Goal: Information Seeking & Learning: Learn about a topic

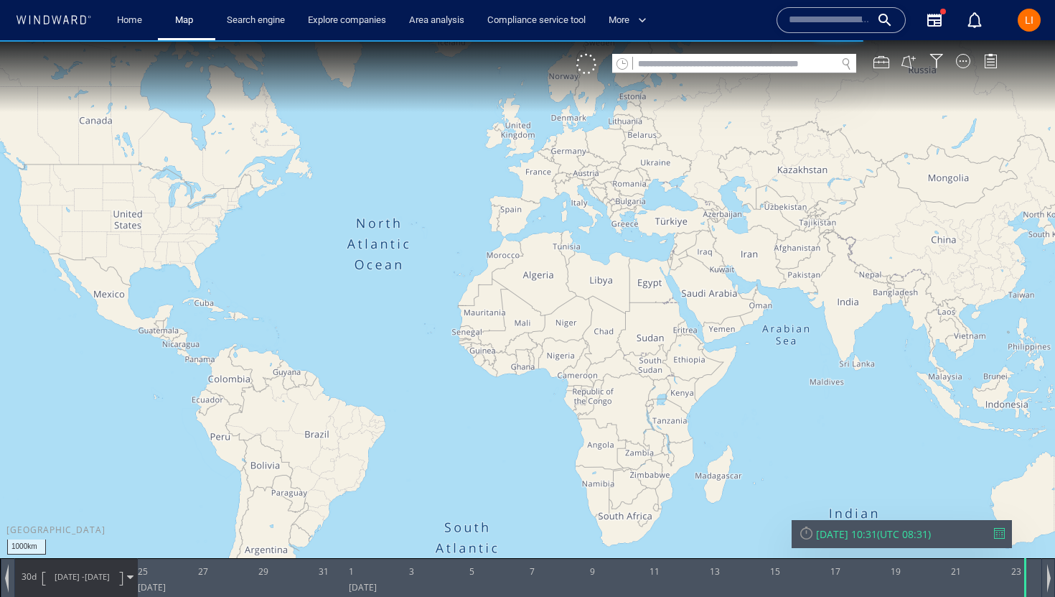
click at [747, 62] on input "text" at bounding box center [734, 64] width 203 height 19
paste input "*******"
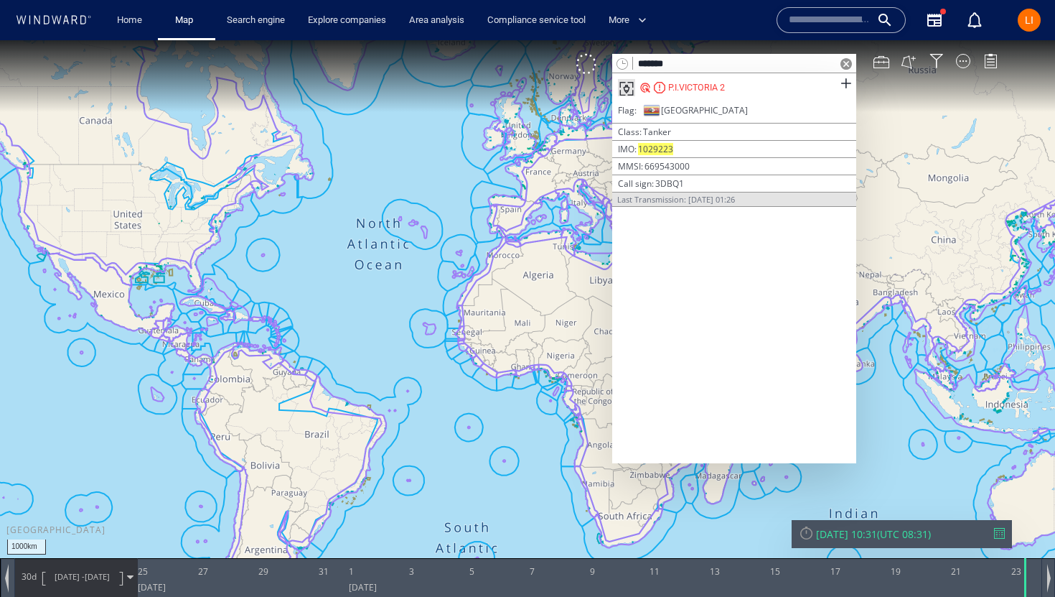
type input "*******"
click at [844, 62] on span at bounding box center [846, 63] width 11 height 11
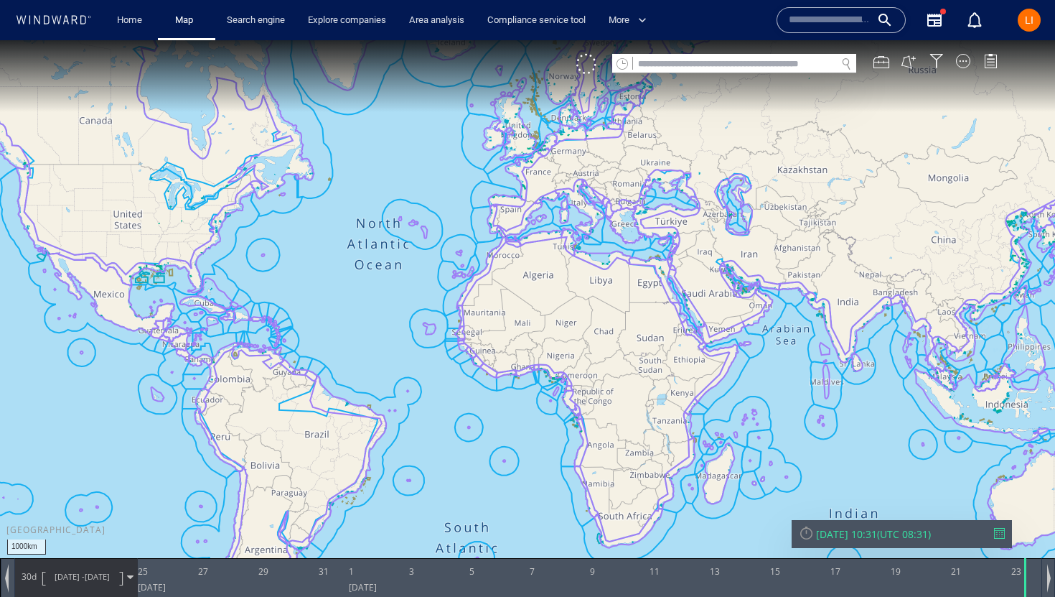
click at [755, 65] on input "text" at bounding box center [734, 64] width 203 height 19
paste input "*******"
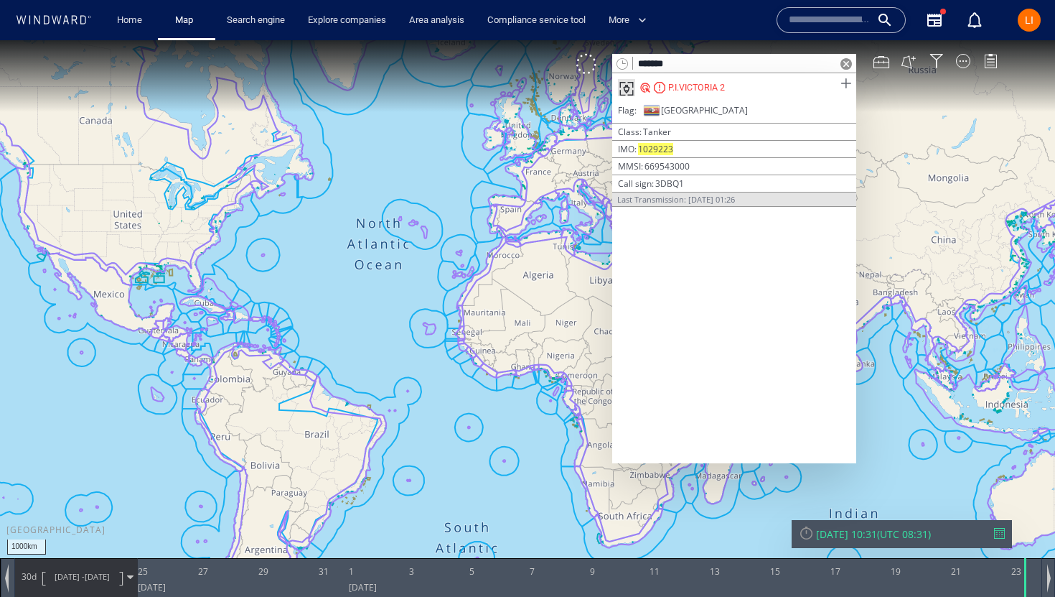
type input "*******"
click at [846, 82] on span at bounding box center [846, 84] width 18 height 18
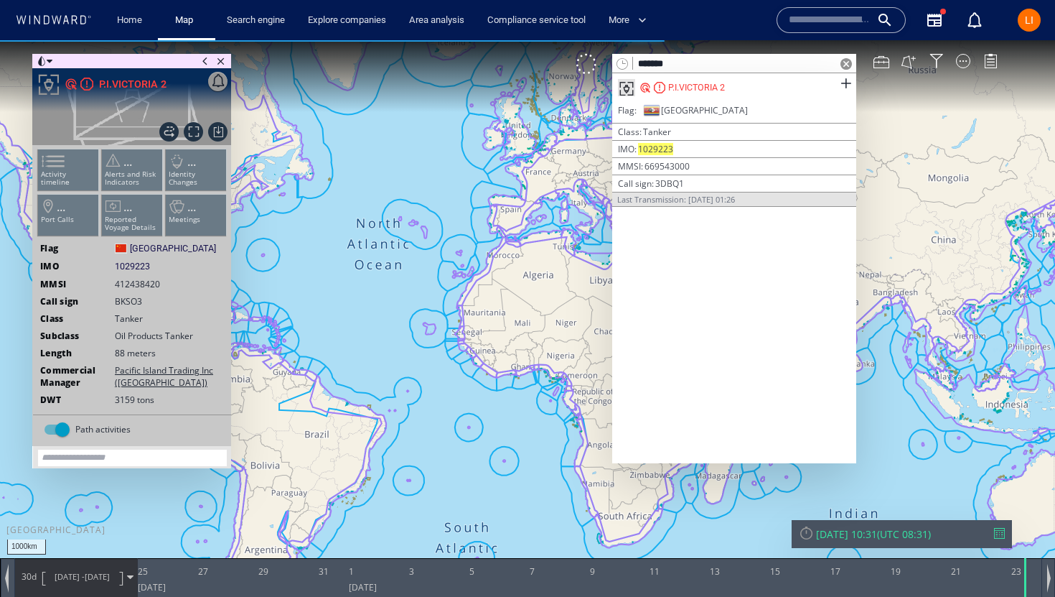
click at [846, 70] on div at bounding box center [846, 63] width 20 height 19
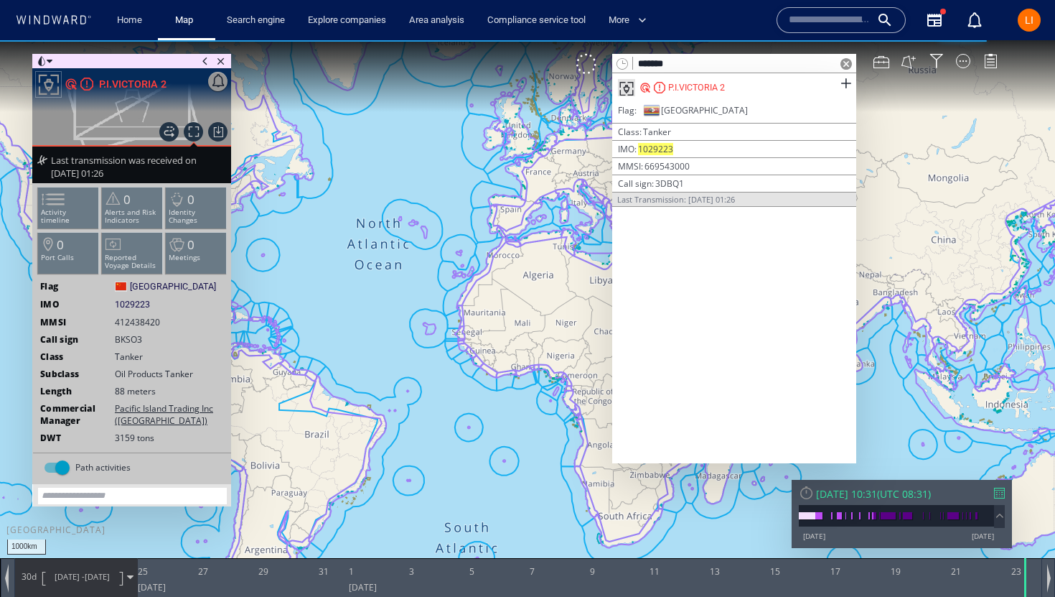
click at [847, 64] on span at bounding box center [846, 63] width 11 height 11
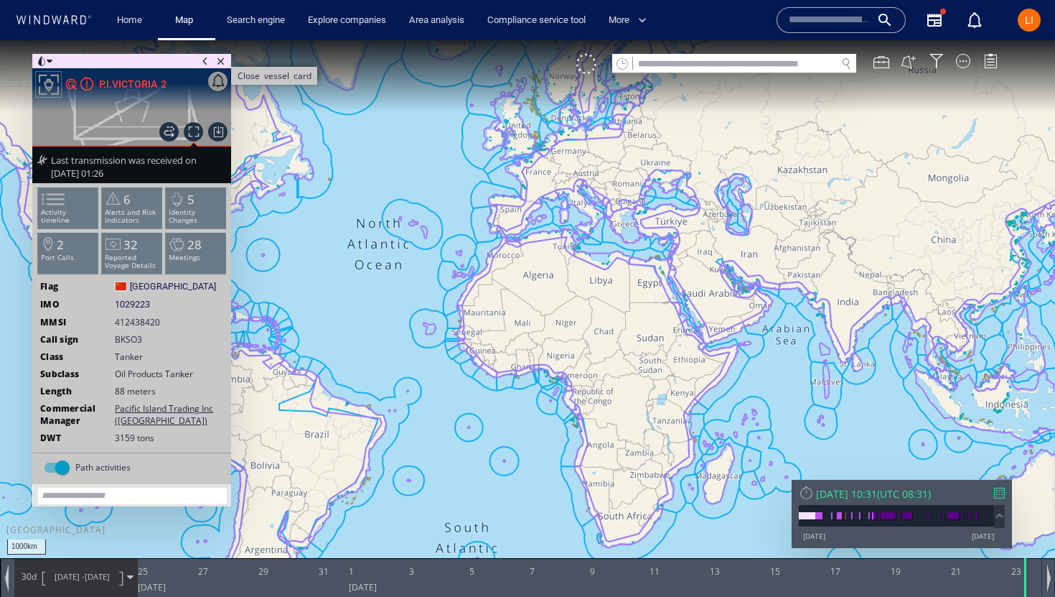
click at [220, 57] on span "Close vessel card" at bounding box center [221, 61] width 16 height 14
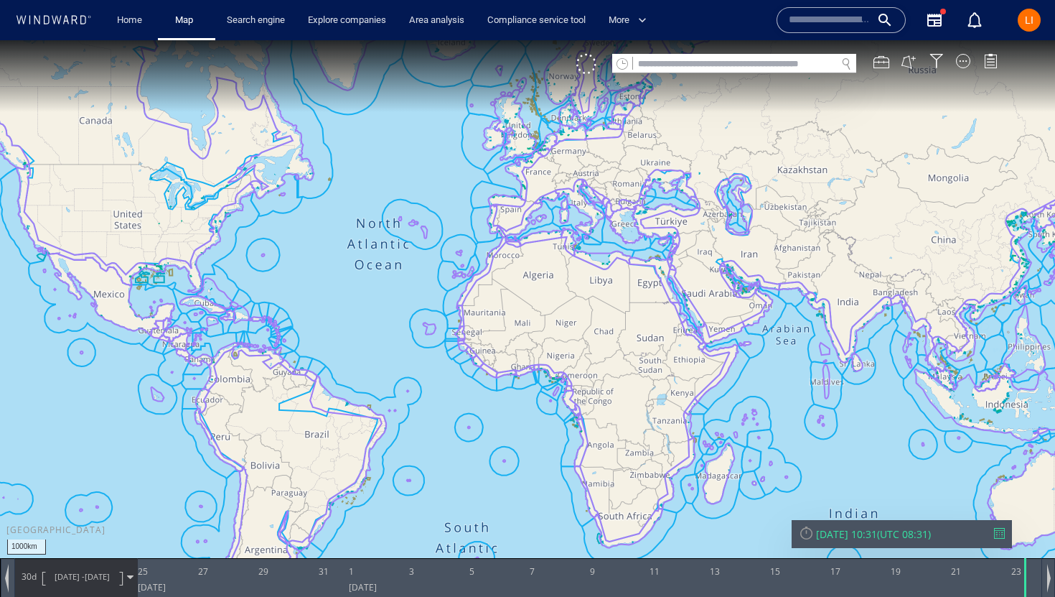
click at [655, 60] on input "text" at bounding box center [734, 64] width 203 height 19
paste input "*******"
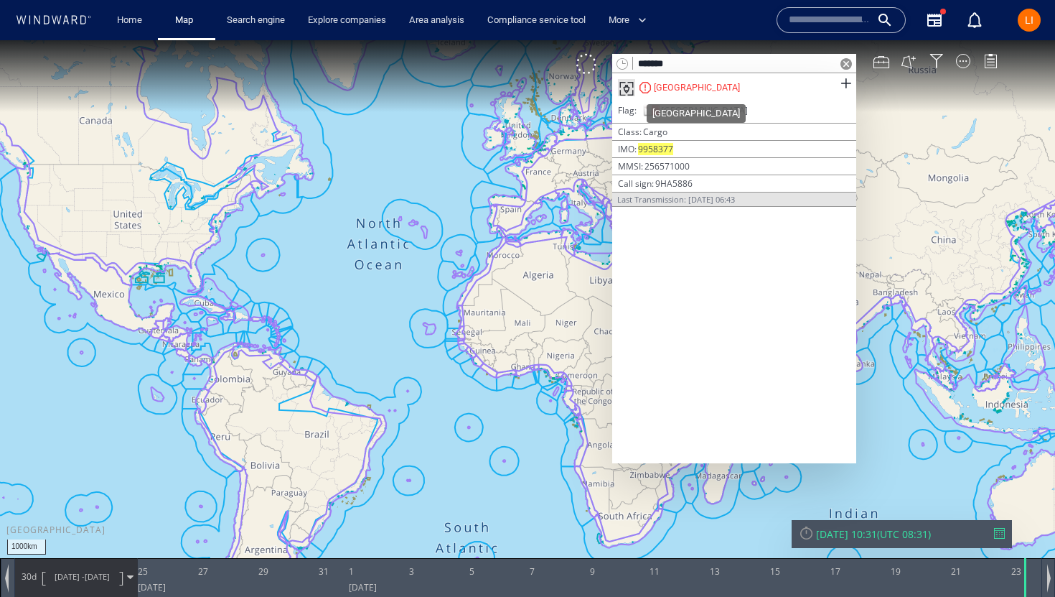
type input "*******"
click at [658, 88] on div "FLORENCIA" at bounding box center [697, 87] width 86 height 13
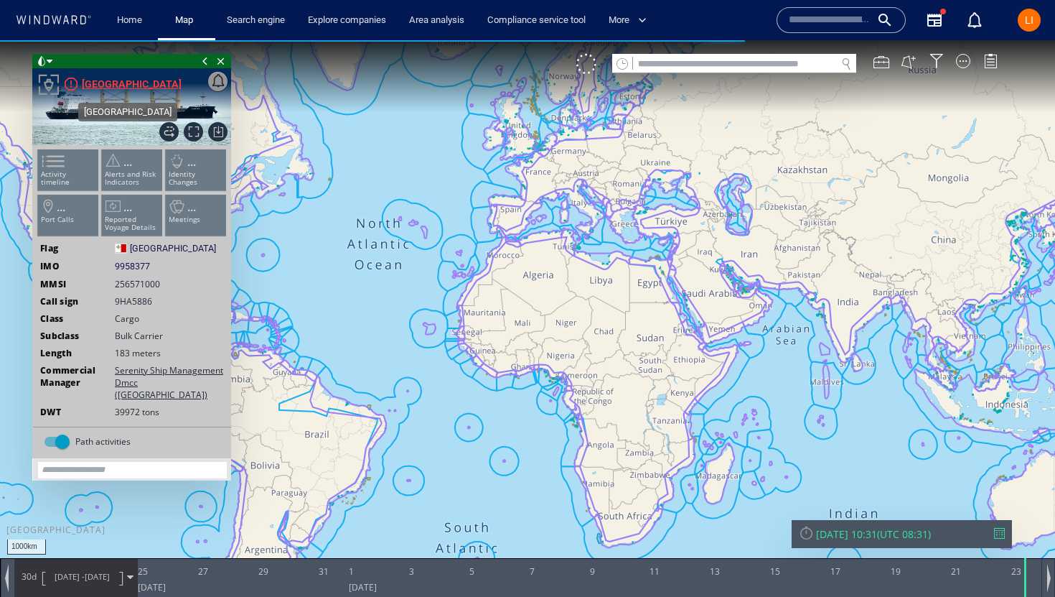
click at [93, 86] on div "FLORENCIA" at bounding box center [132, 83] width 100 height 17
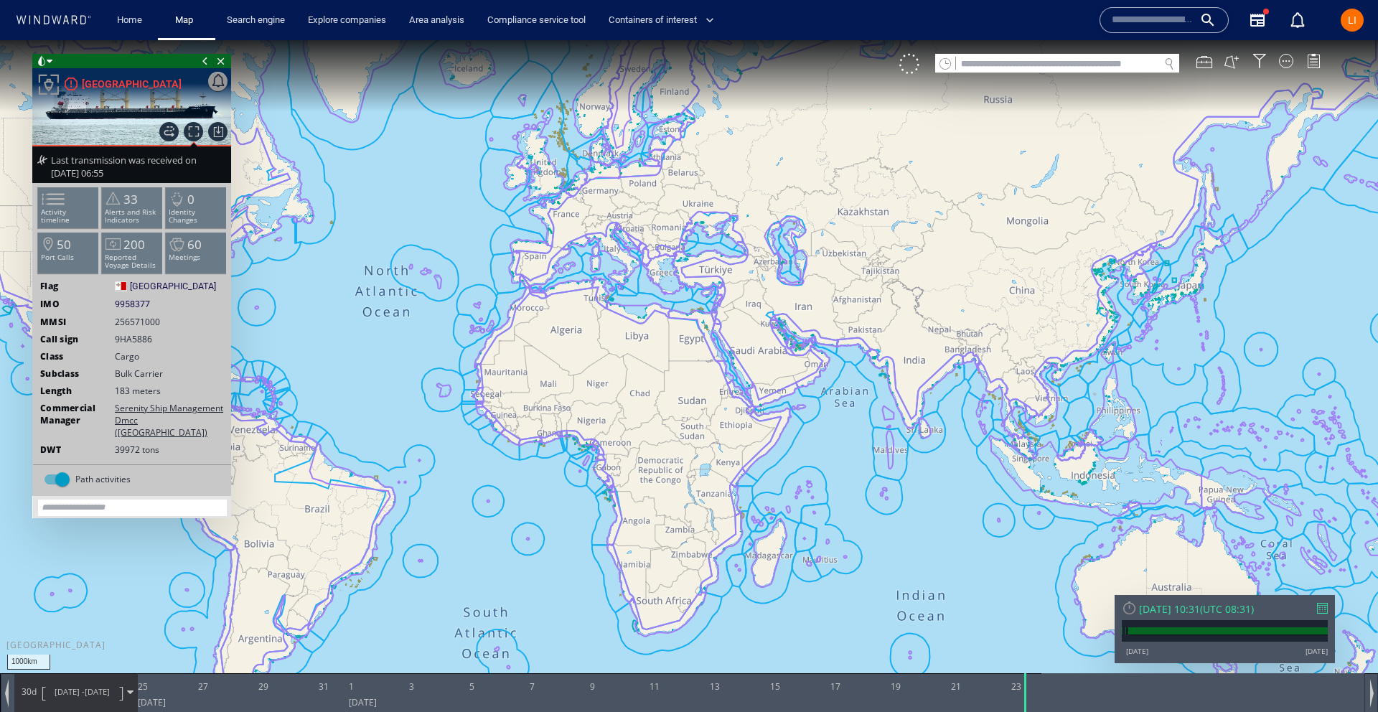
drag, startPoint x: 784, startPoint y: 278, endPoint x: 405, endPoint y: 252, distance: 380.0
click at [353, 244] on canvas "Map" at bounding box center [689, 369] width 1378 height 658
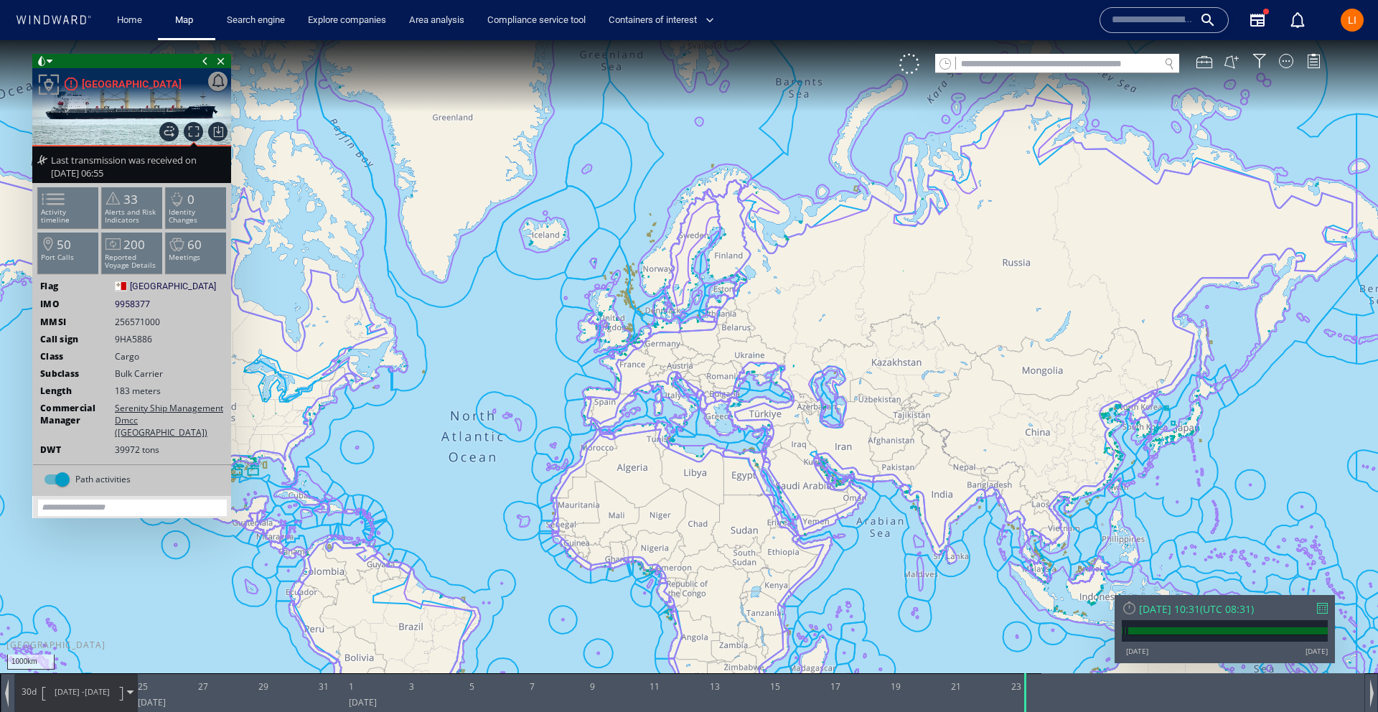
drag, startPoint x: 915, startPoint y: 304, endPoint x: 918, endPoint y: 109, distance: 194.6
click at [1055, 419] on canvas "Map" at bounding box center [689, 369] width 1378 height 658
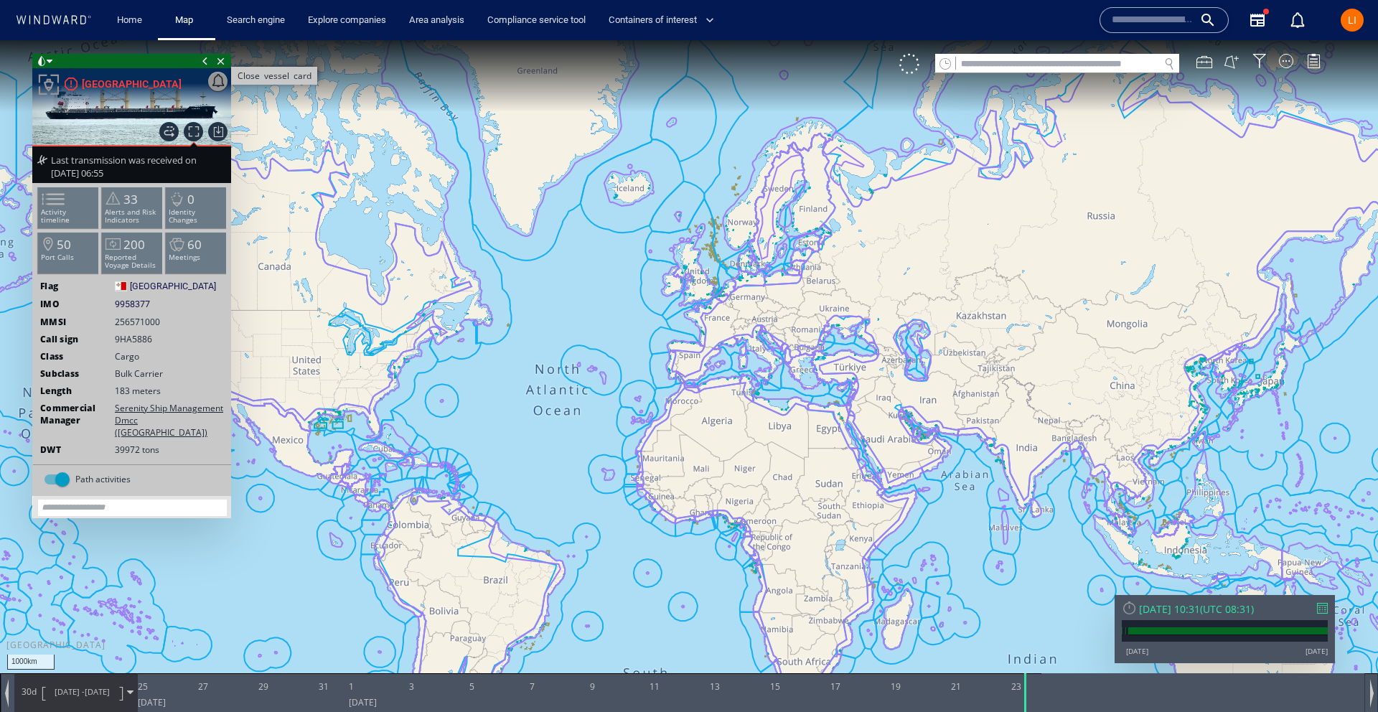
click at [227, 62] on span "Close vessel card" at bounding box center [221, 61] width 16 height 14
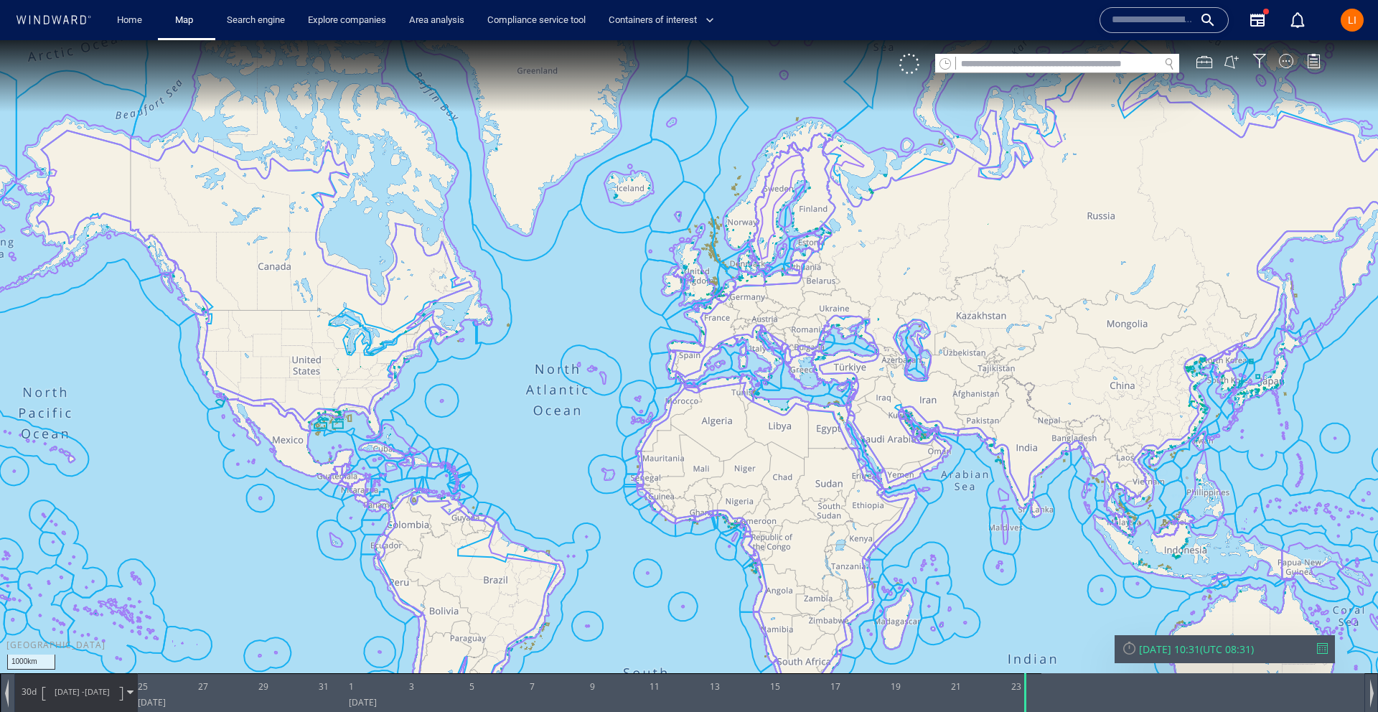
drag, startPoint x: 823, startPoint y: 274, endPoint x: 508, endPoint y: 262, distance: 315.4
click at [509, 281] on canvas "Map" at bounding box center [689, 369] width 1378 height 658
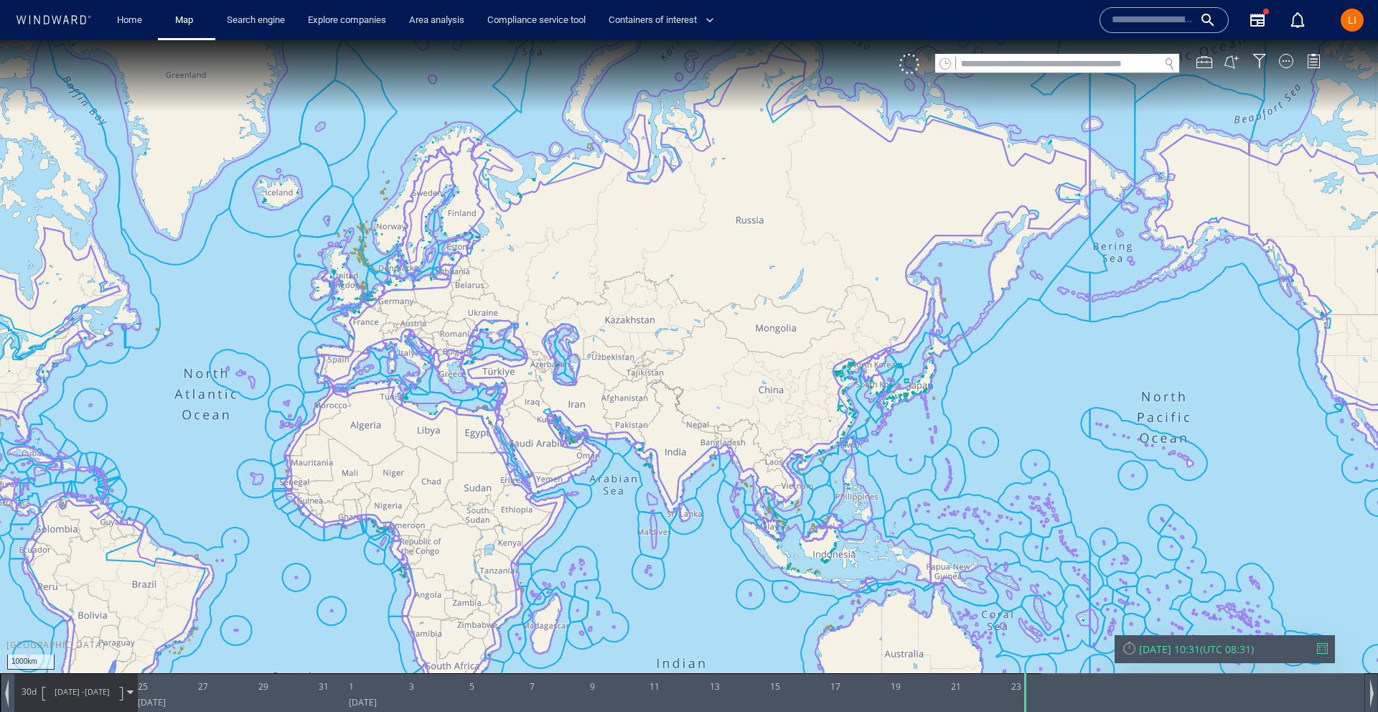
click at [1039, 57] on input "text" at bounding box center [1057, 64] width 203 height 19
paste input "*******"
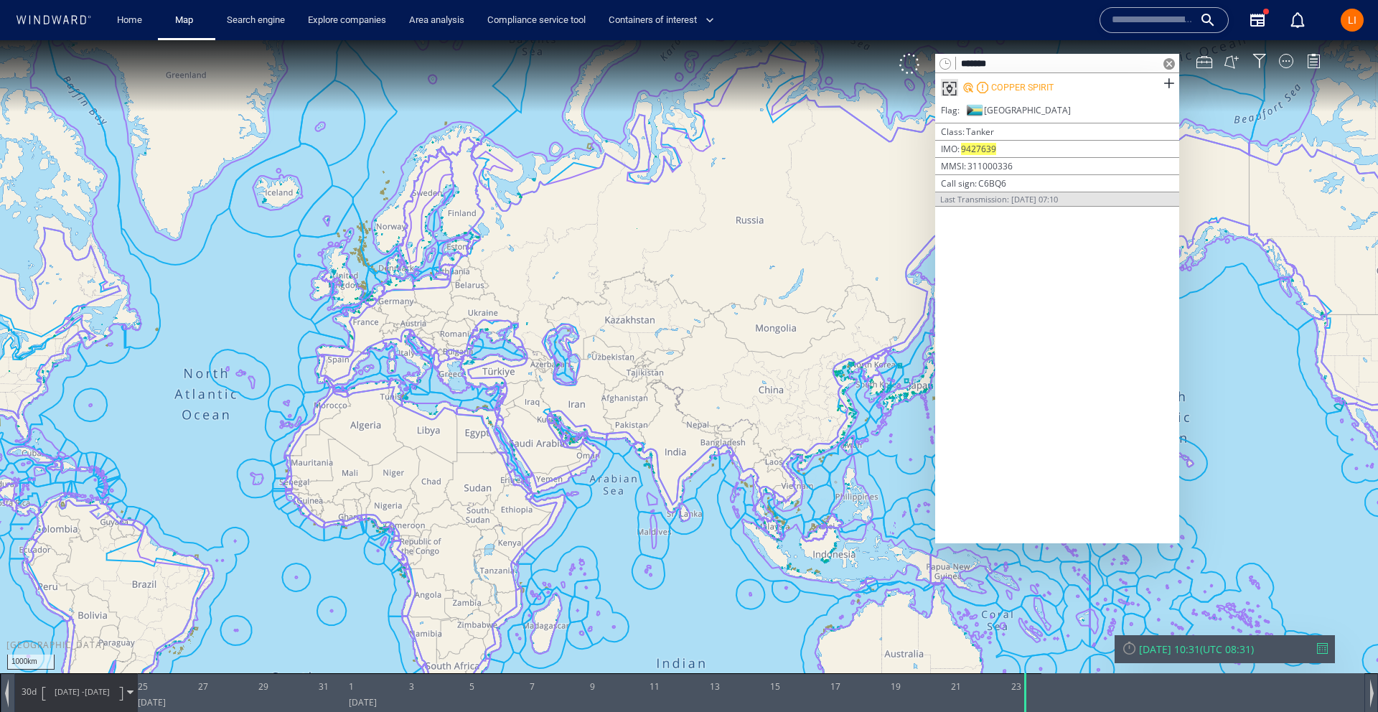
type input "*******"
click at [1024, 90] on div "COPPER SPIRIT" at bounding box center [1022, 87] width 62 height 13
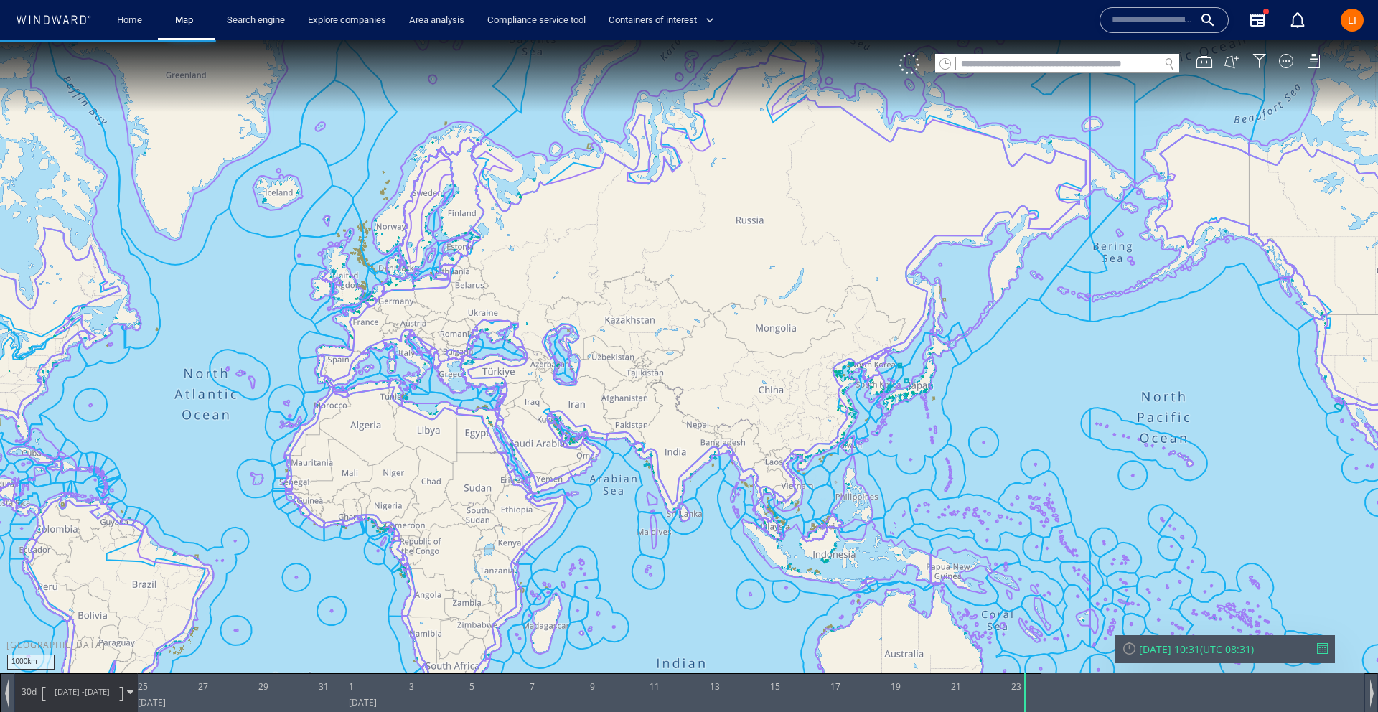
click at [1055, 24] on span "LI" at bounding box center [1352, 19] width 9 height 11
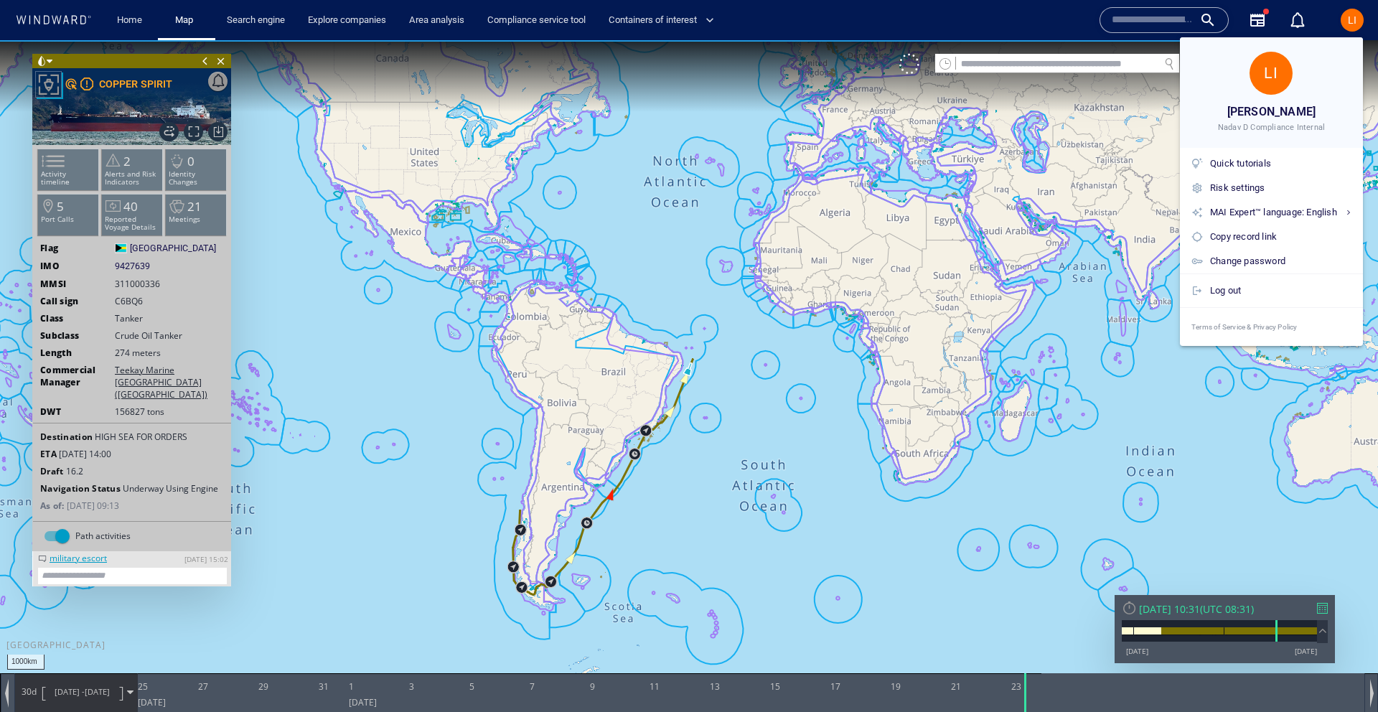
click at [124, 82] on div at bounding box center [689, 356] width 1378 height 712
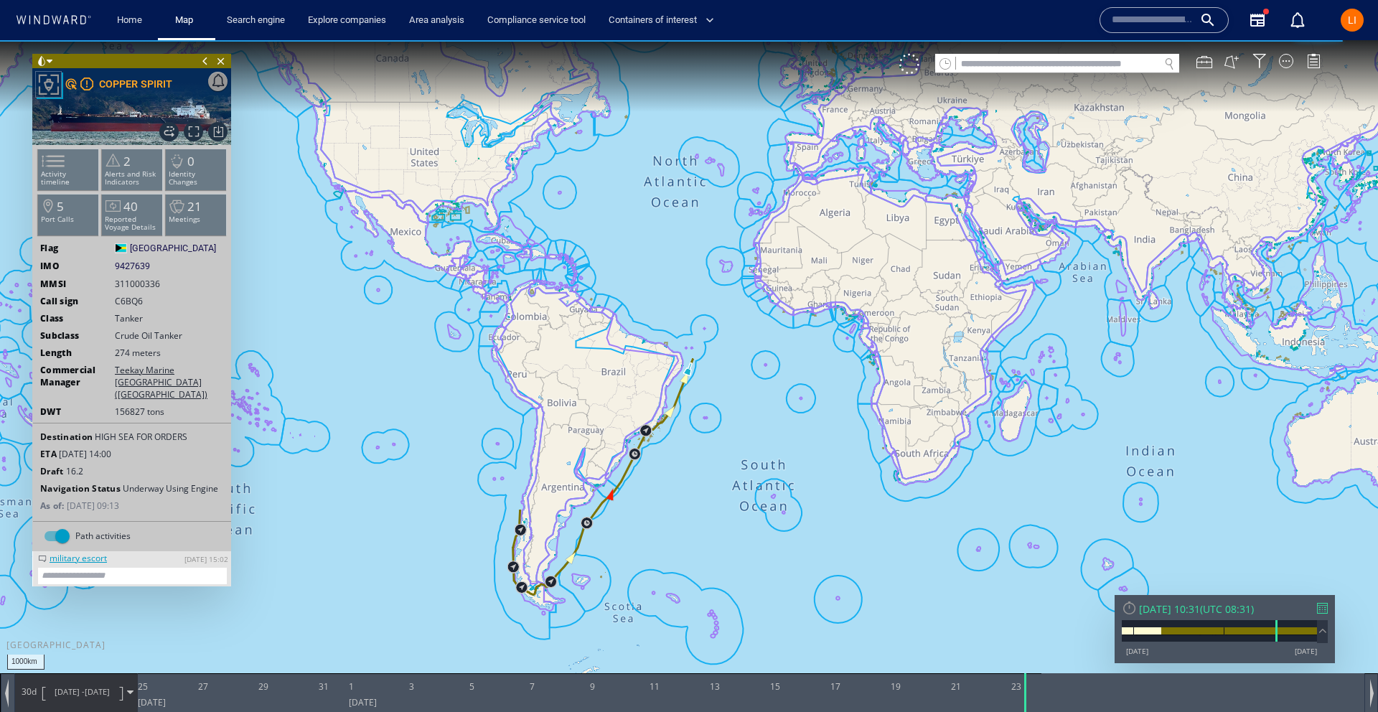
click at [126, 83] on div "LI Liran Alkobi Nadav D Compliance Internal Quick tutorials Risk settings MAI E…" at bounding box center [689, 356] width 1378 height 712
click at [126, 84] on div "COPPER SPIRIT" at bounding box center [135, 83] width 73 height 17
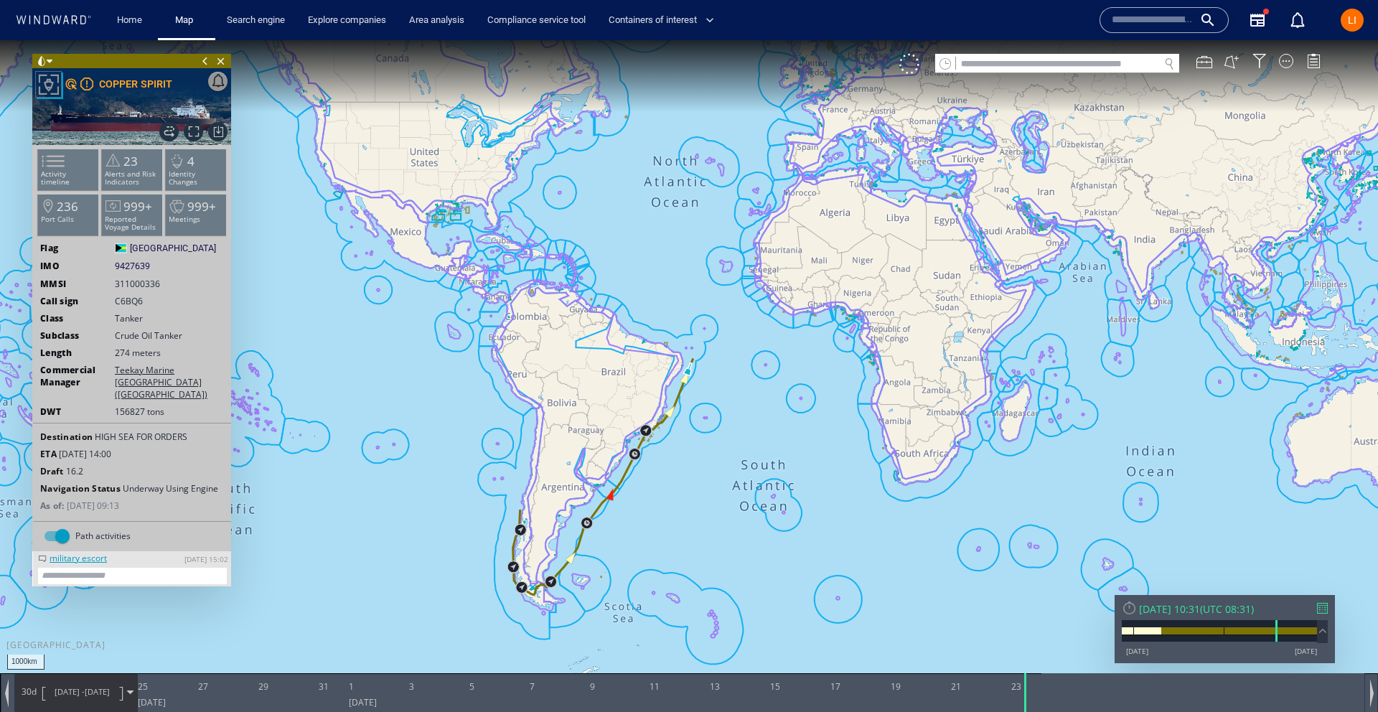
click at [972, 64] on input "text" at bounding box center [1057, 64] width 203 height 19
paste input "*******"
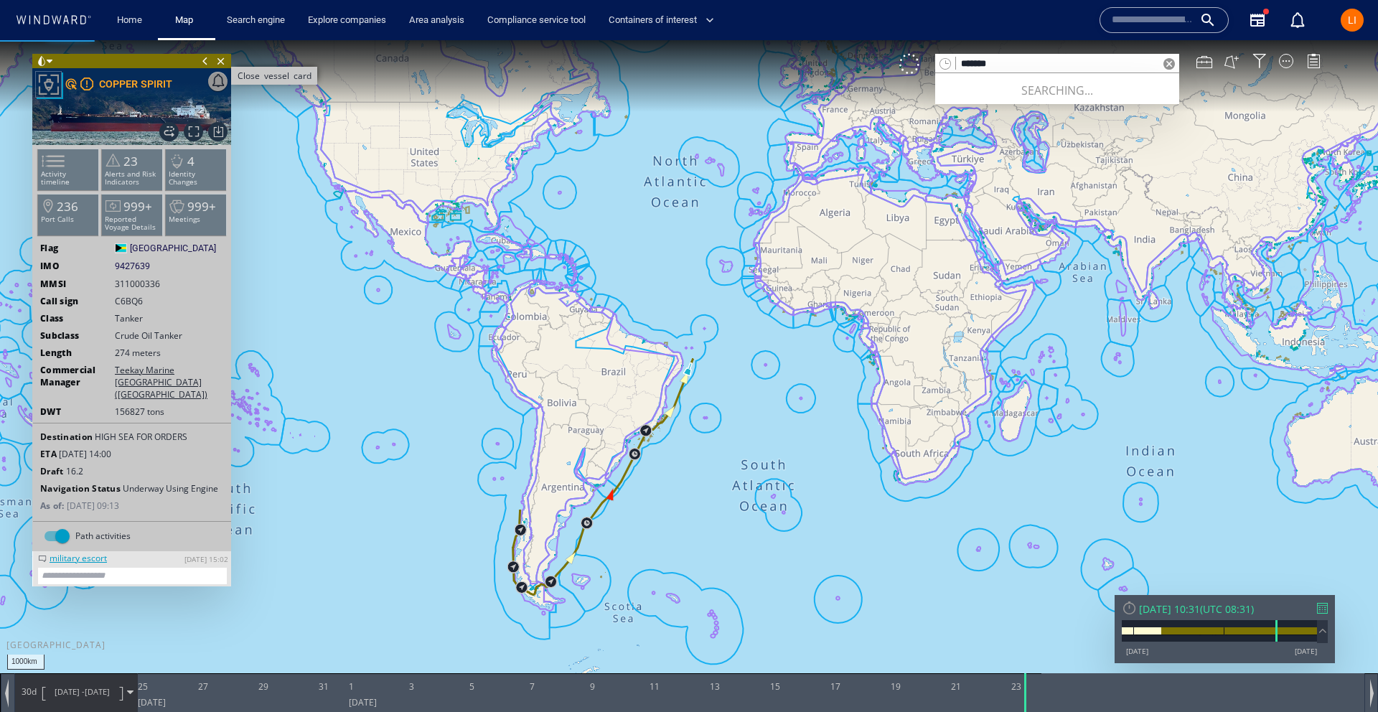
type input "*******"
click at [220, 61] on span "Close vessel card" at bounding box center [221, 61] width 16 height 14
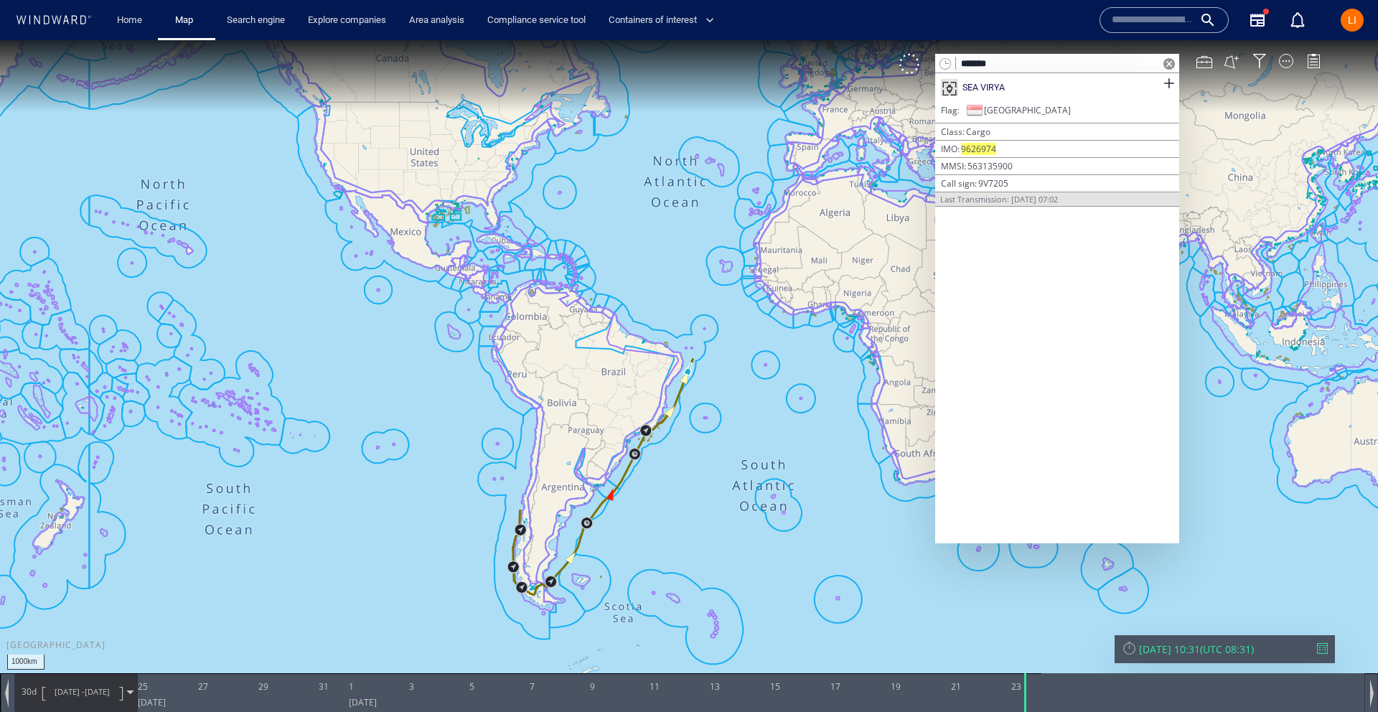
click at [1055, 83] on div "SEA VIRYA" at bounding box center [1057, 87] width 244 height 29
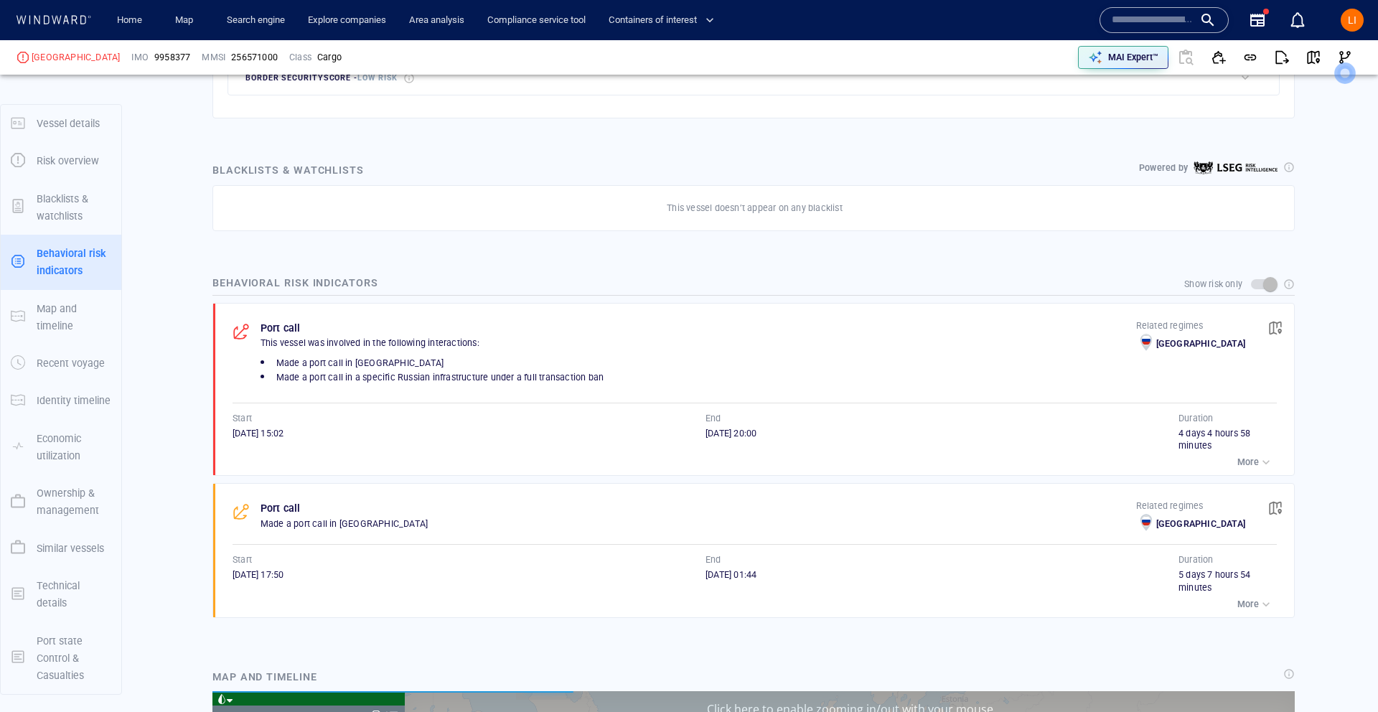
scroll to position [46648, 0]
click at [1055, 327] on span "button" at bounding box center [1276, 328] width 14 height 14
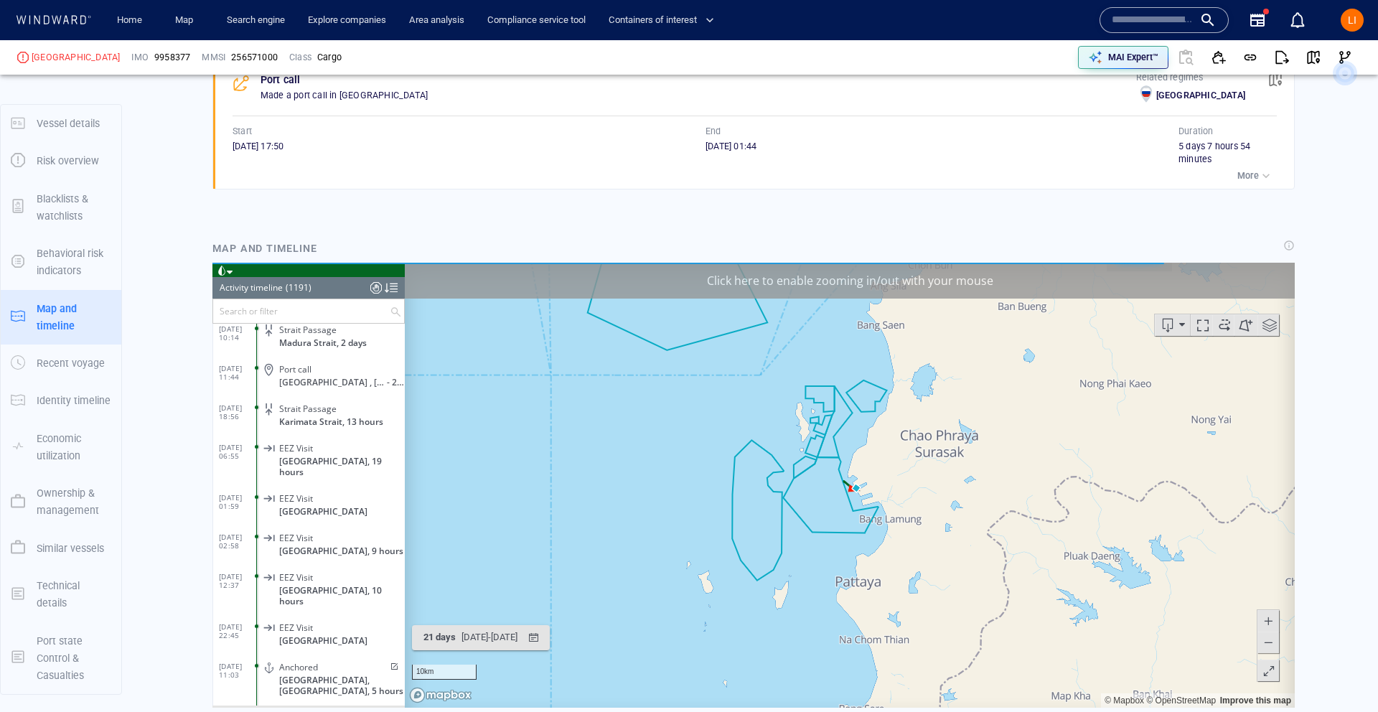
scroll to position [41896, 0]
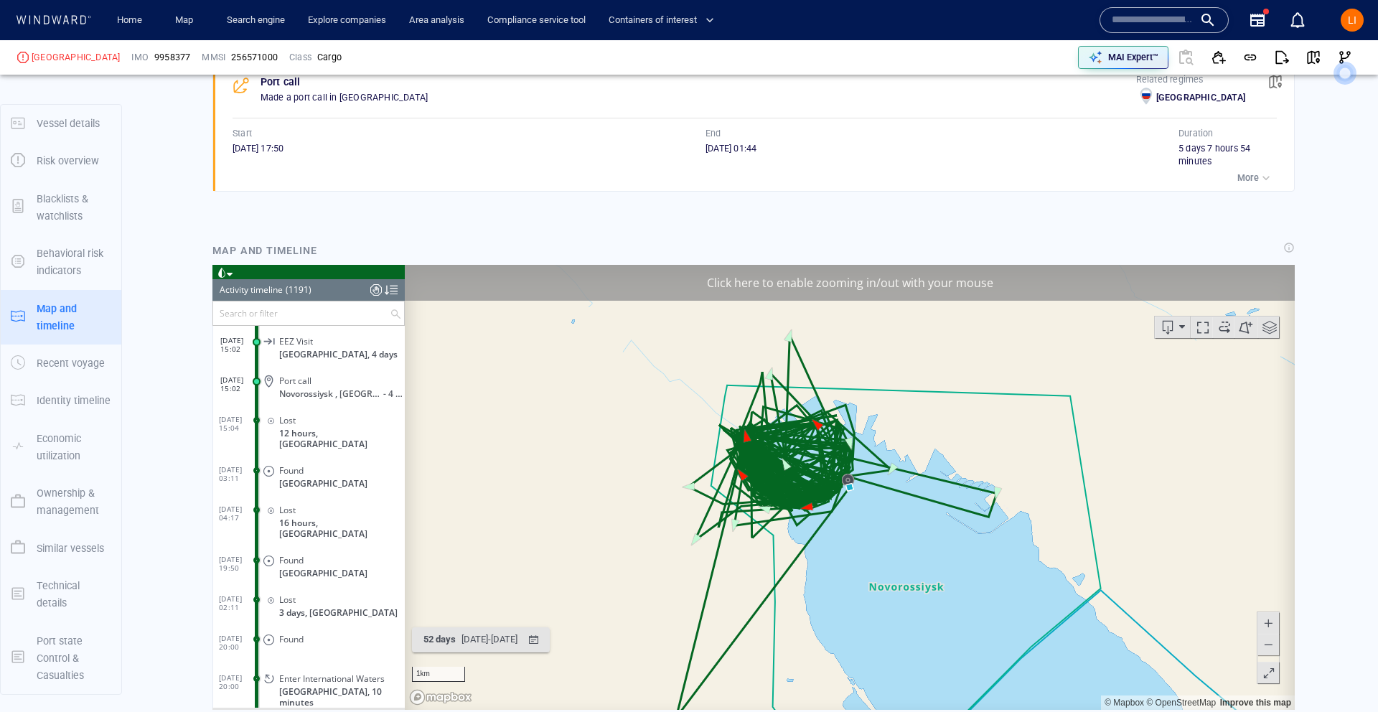
scroll to position [1081, 0]
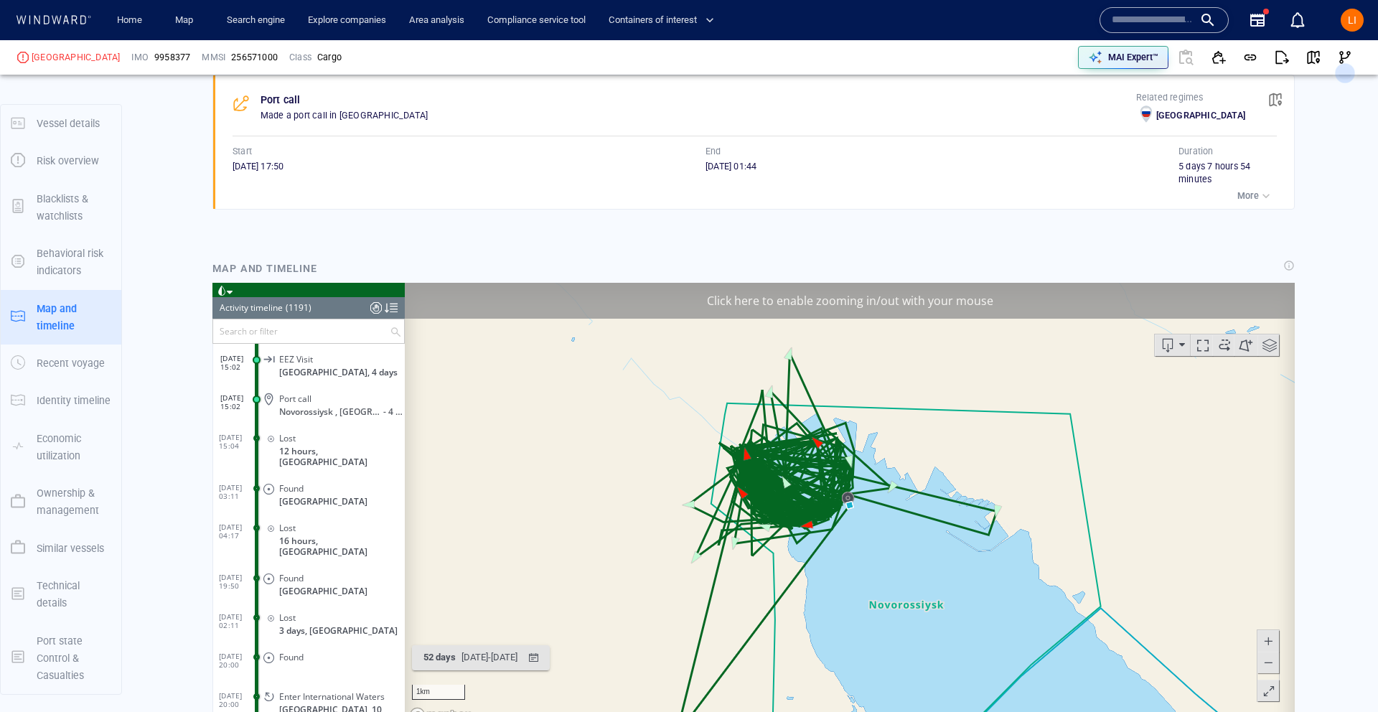
click at [1055, 596] on span at bounding box center [1268, 663] width 14 height 22
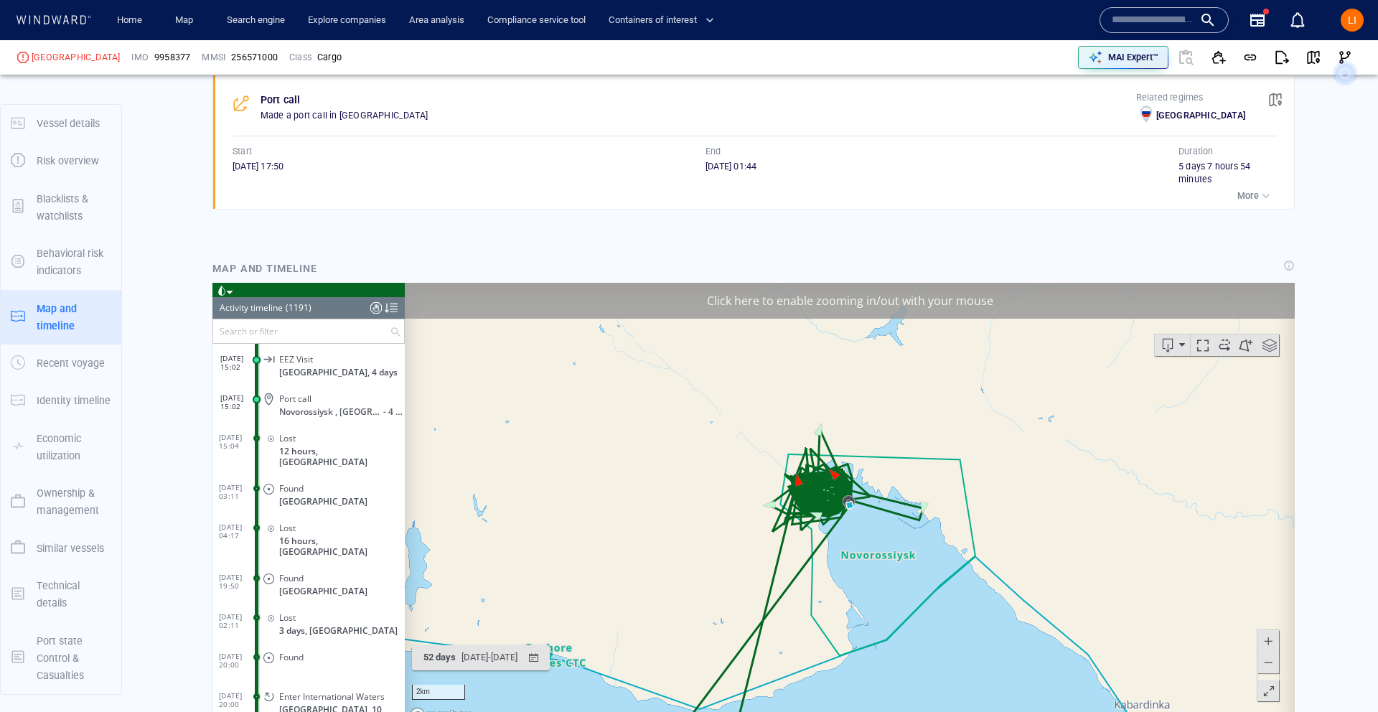
click at [1055, 596] on span at bounding box center [1268, 663] width 14 height 22
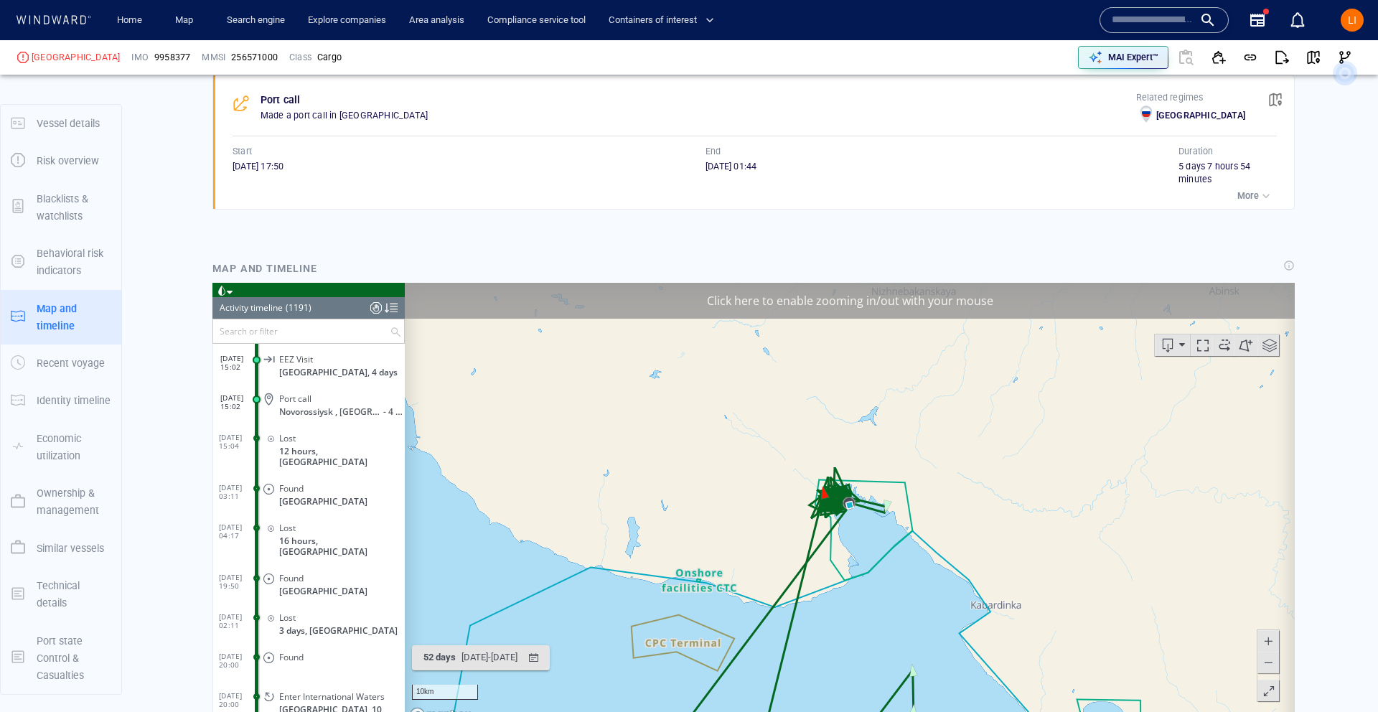
click at [1055, 596] on span at bounding box center [1268, 663] width 14 height 22
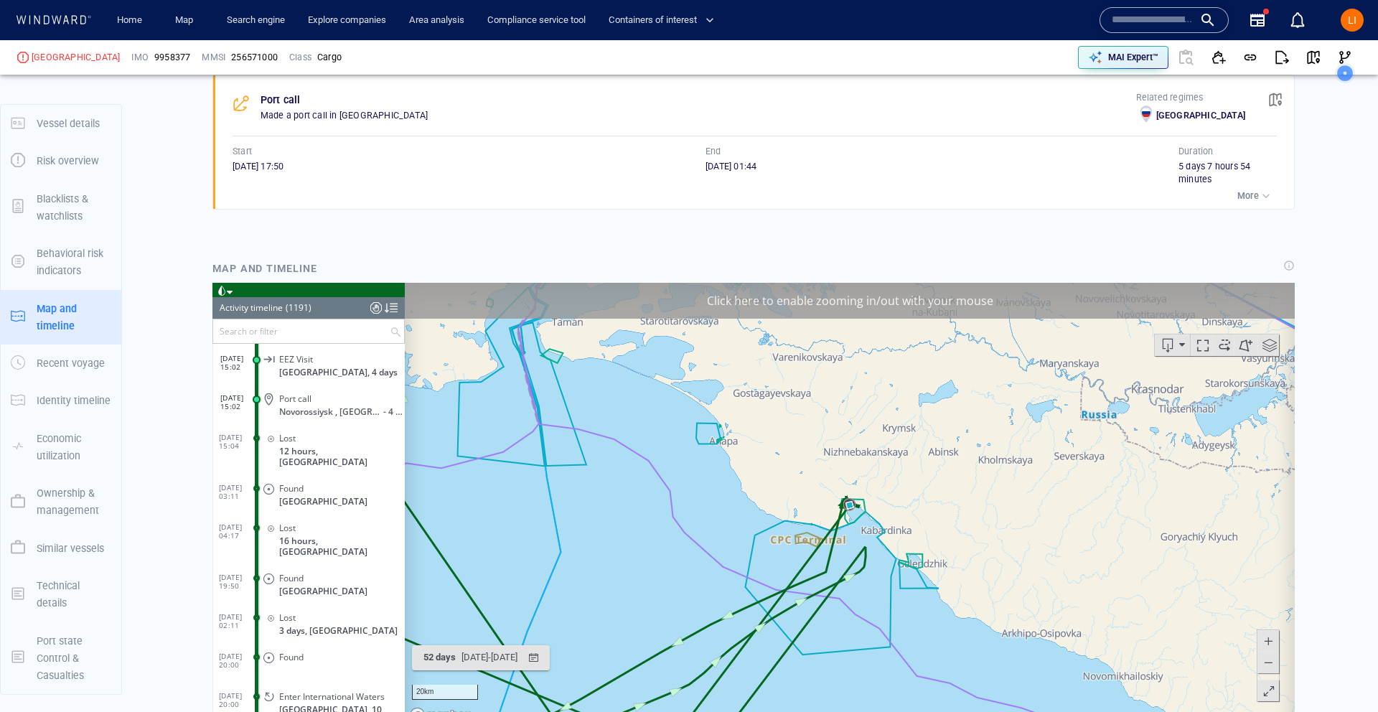
click at [1055, 596] on span at bounding box center [1268, 663] width 14 height 22
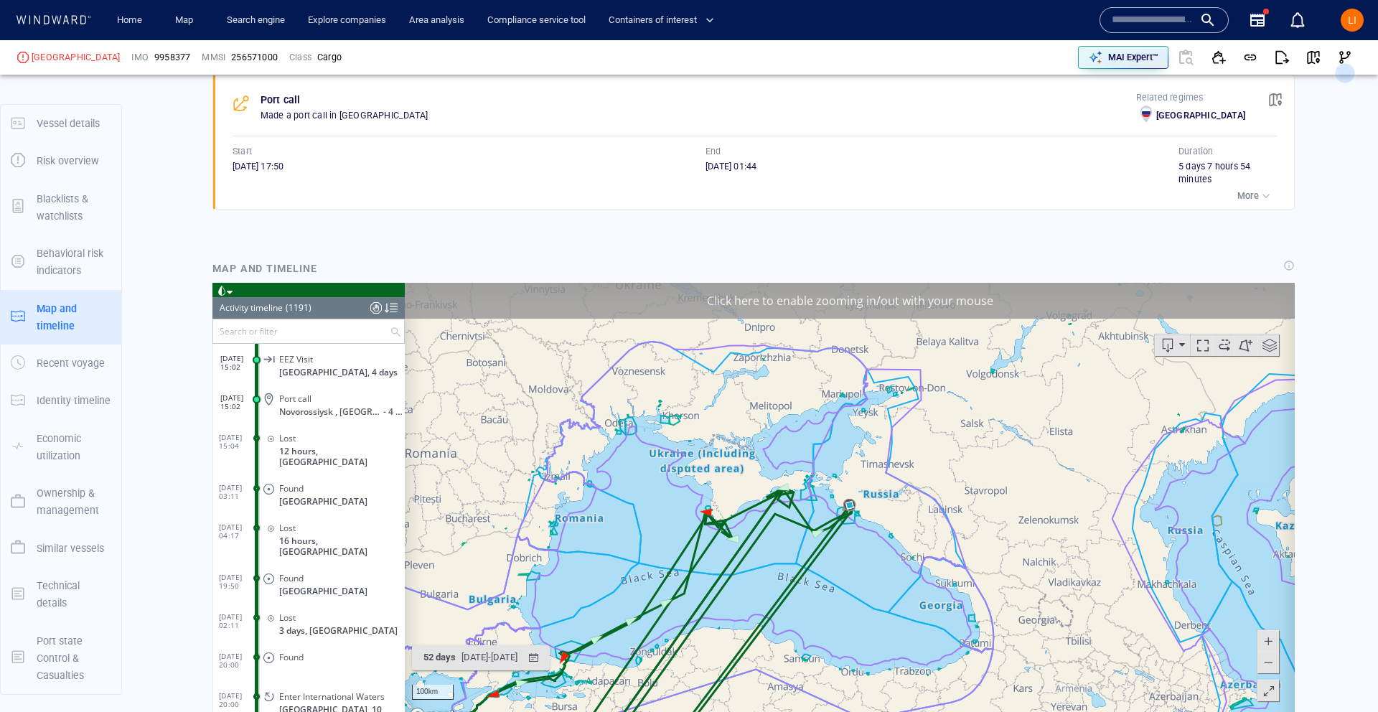
click at [1055, 596] on span at bounding box center [1268, 663] width 14 height 22
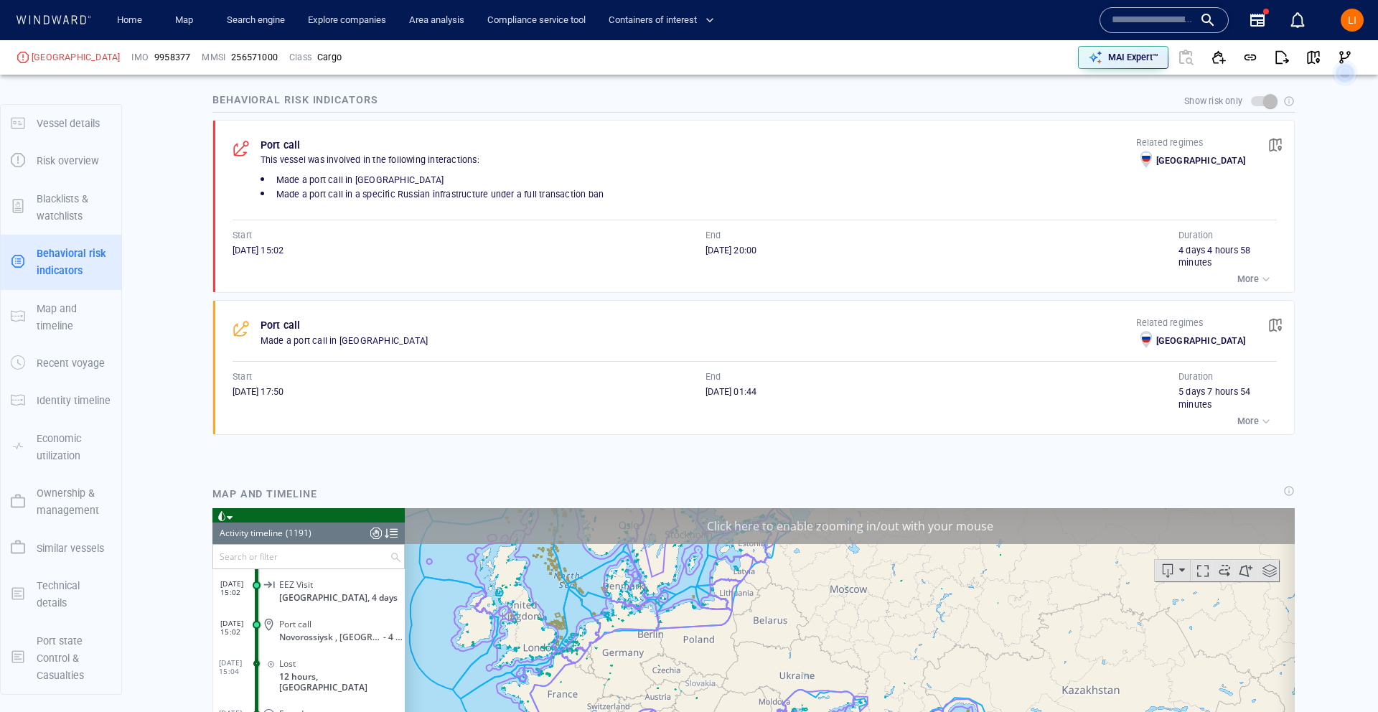
scroll to position [829, 0]
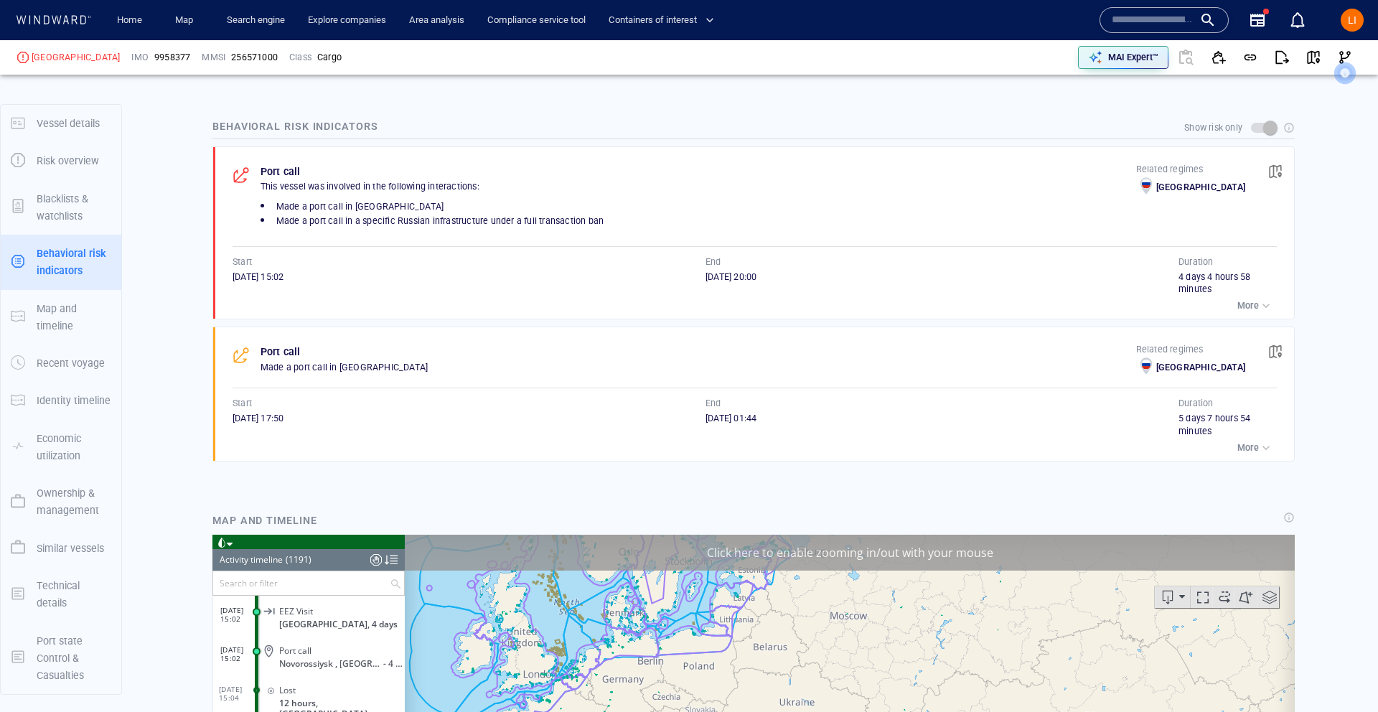
click at [1055, 350] on span "button" at bounding box center [1276, 352] width 14 height 14
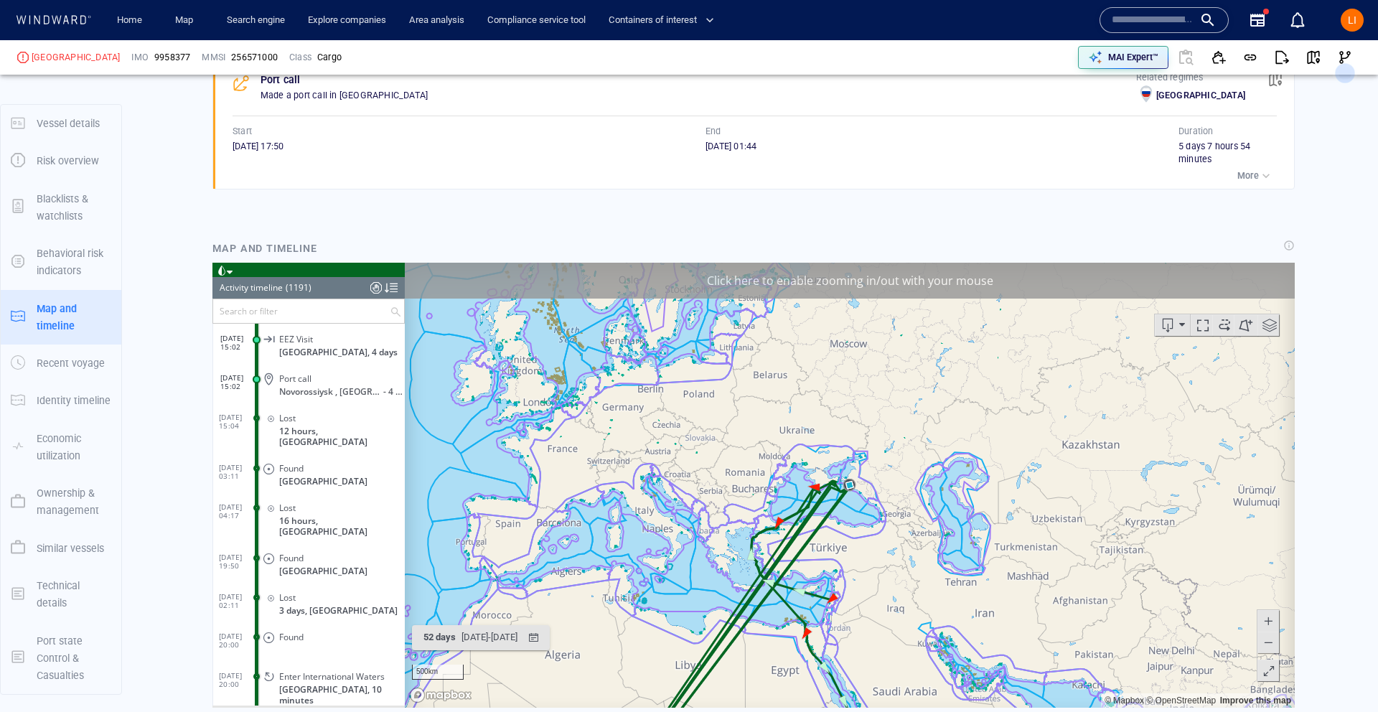
scroll to position [12794, 0]
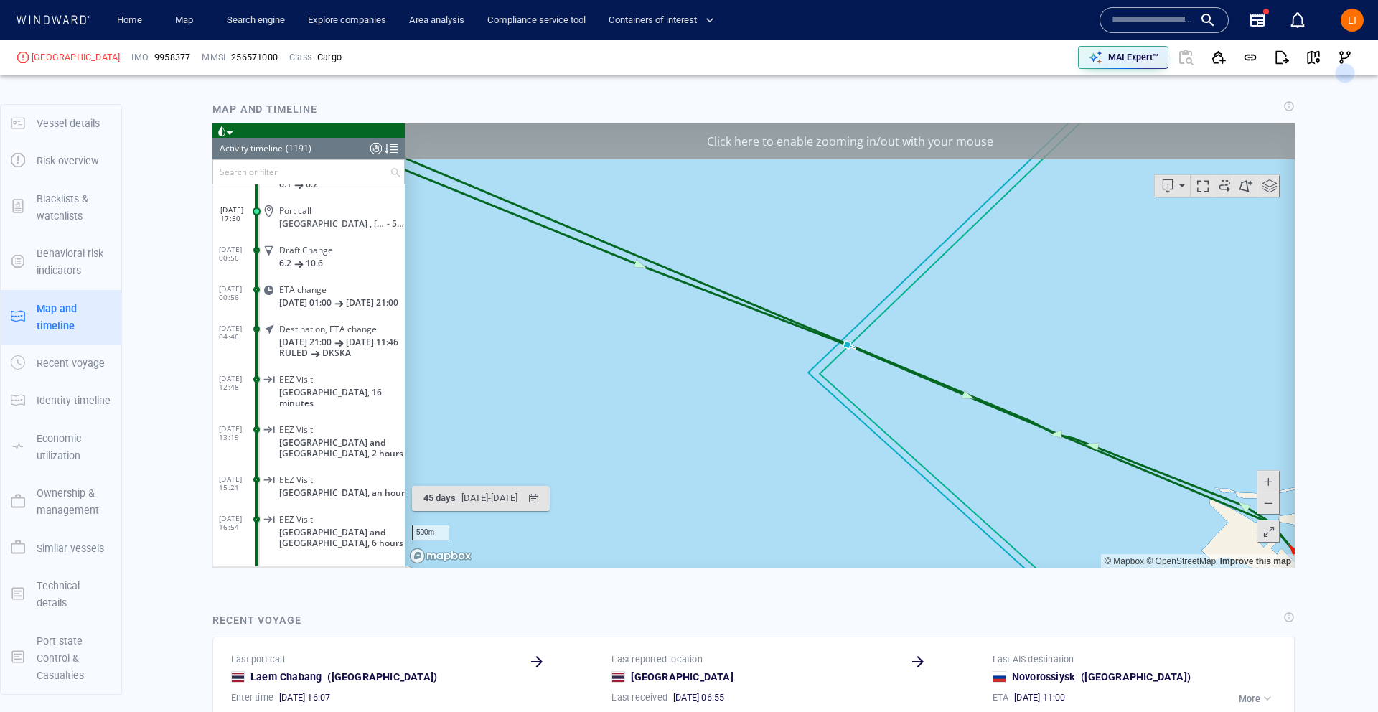
scroll to position [1317, 0]
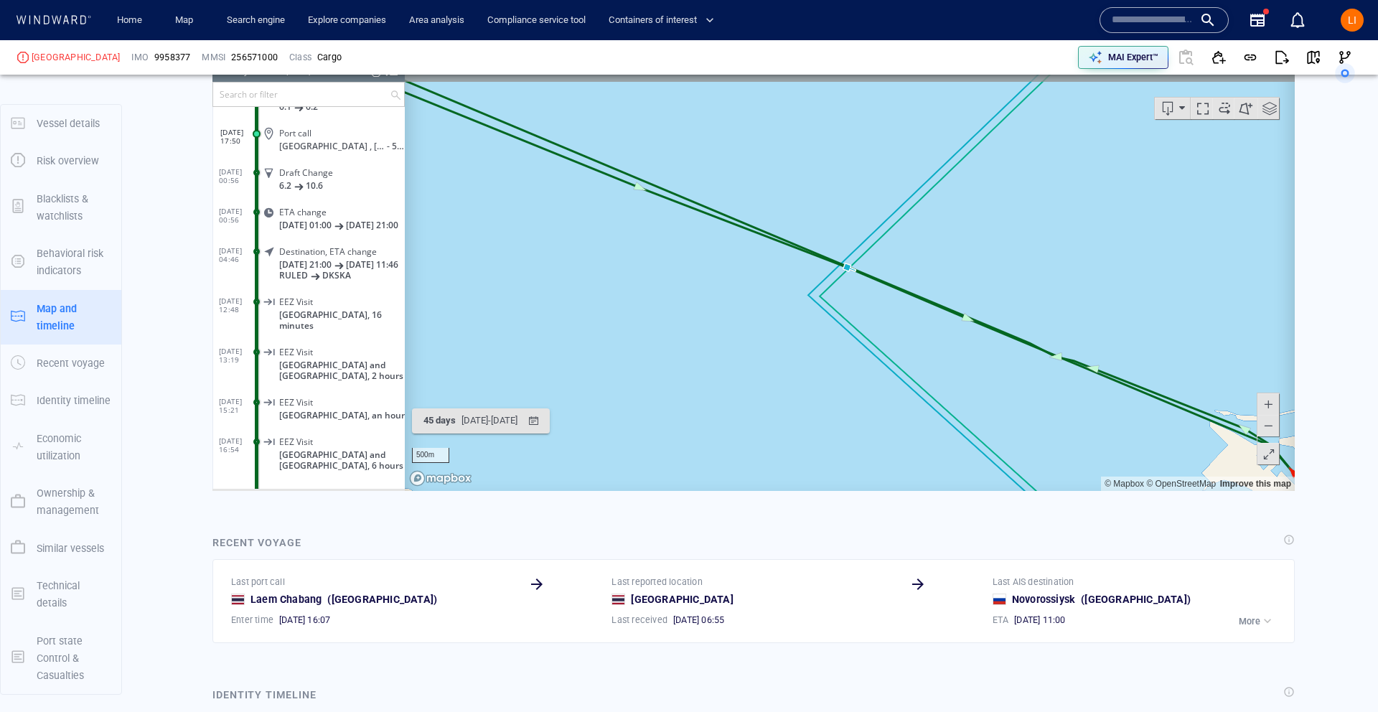
click at [1055, 421] on span at bounding box center [1268, 426] width 14 height 22
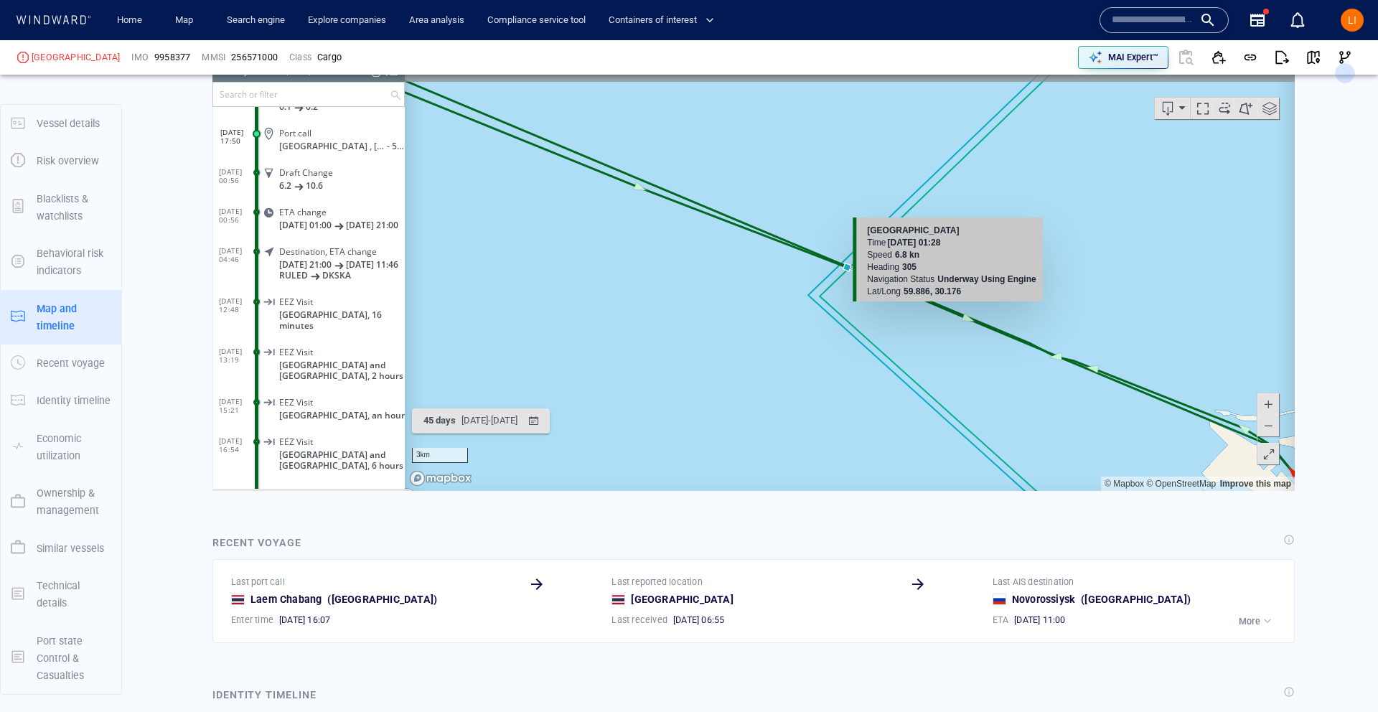
click at [1055, 421] on span at bounding box center [1268, 426] width 14 height 22
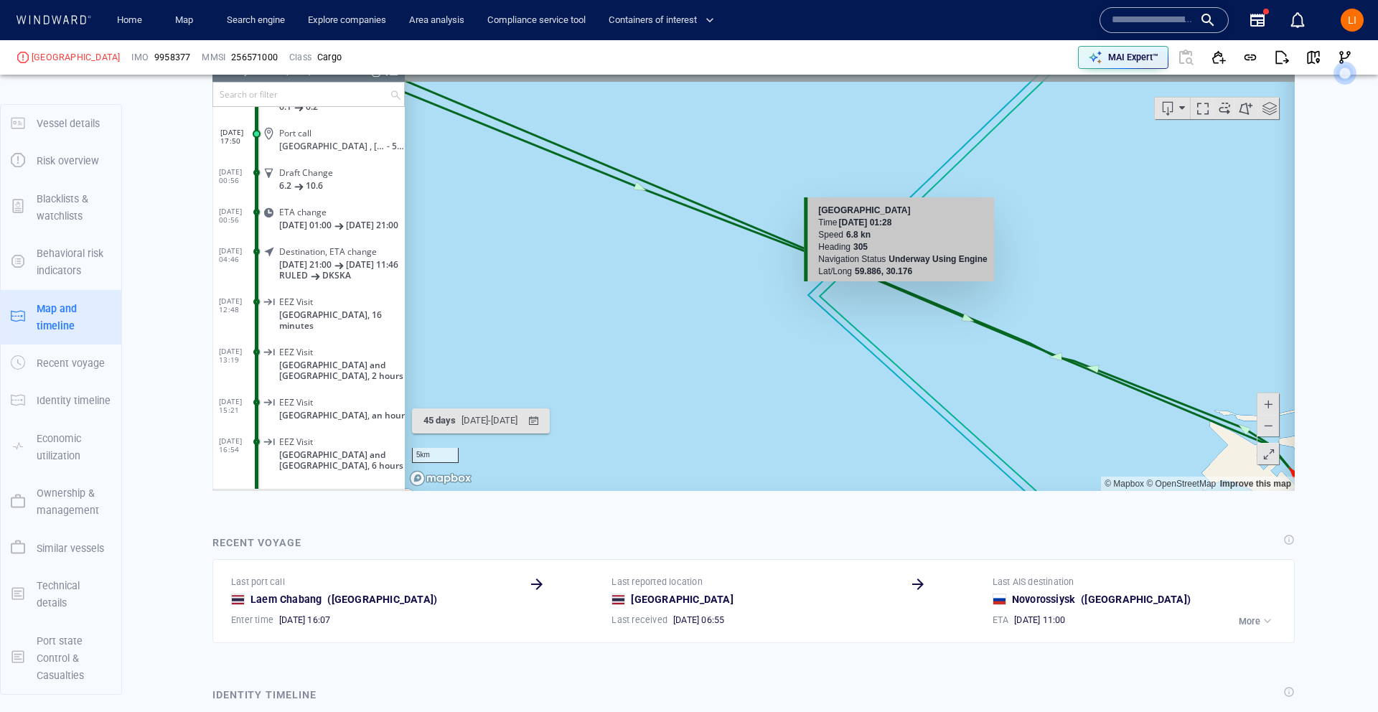
click at [1055, 421] on span at bounding box center [1268, 426] width 14 height 22
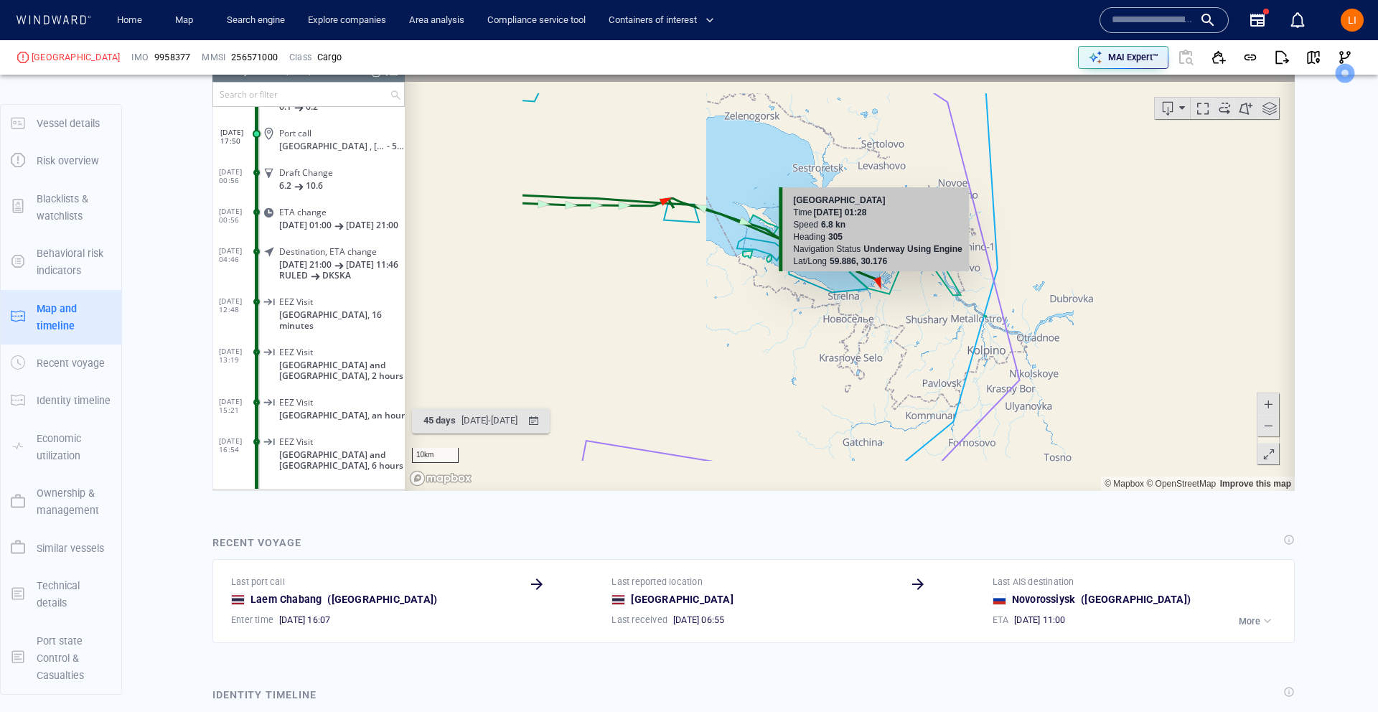
click at [1055, 421] on span at bounding box center [1268, 426] width 14 height 22
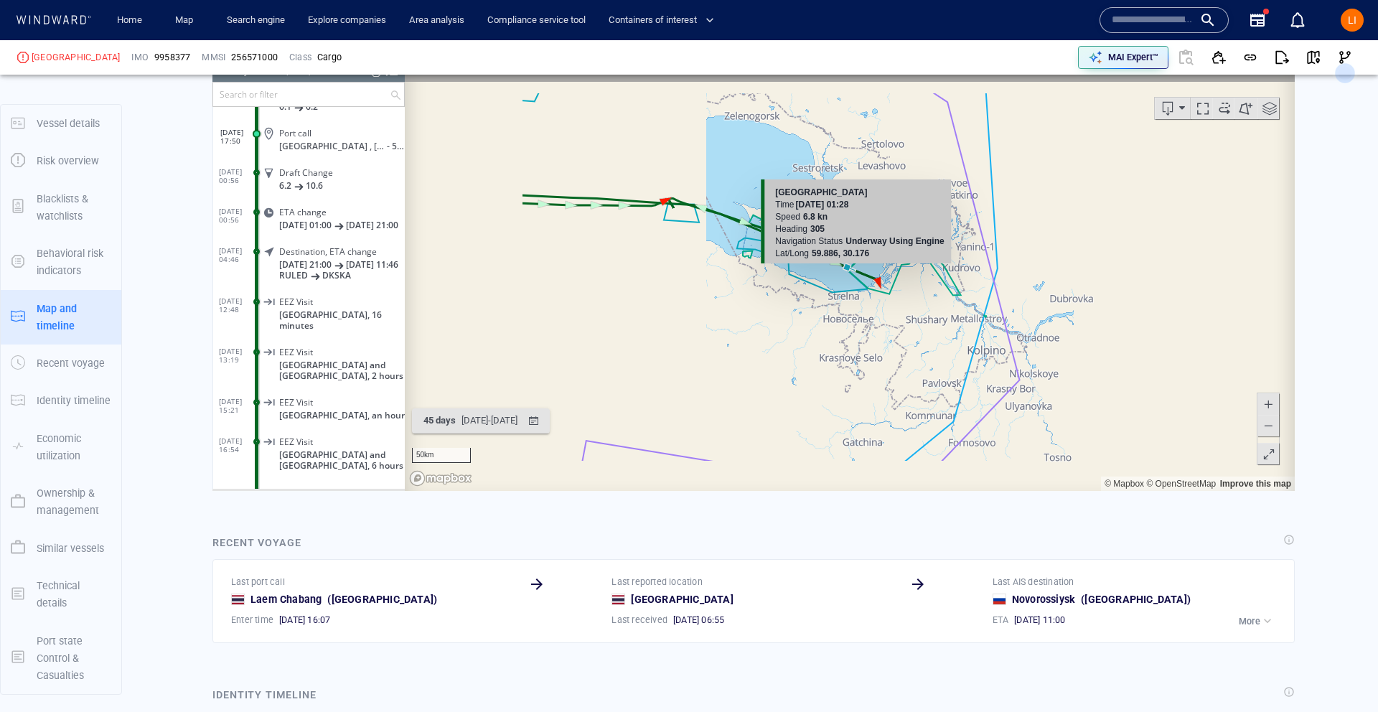
click at [1055, 421] on span at bounding box center [1268, 426] width 14 height 22
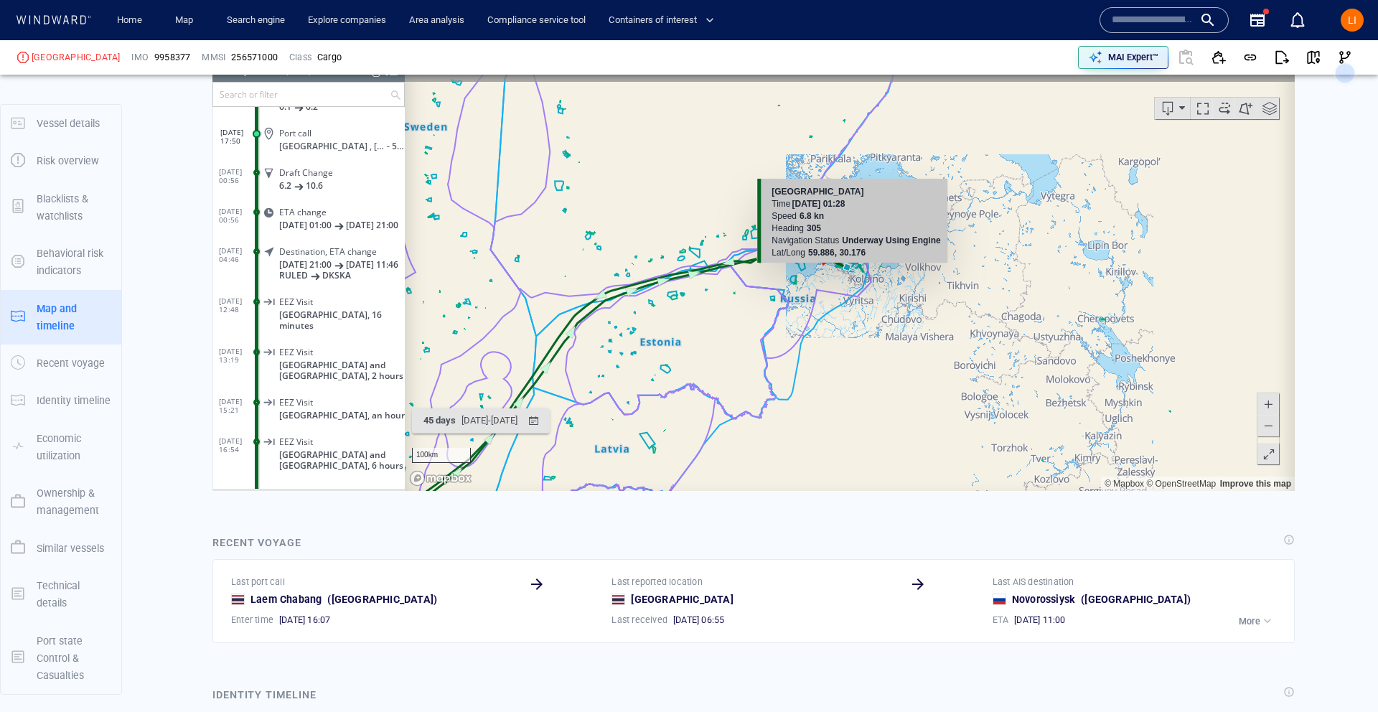
click at [1055, 421] on span at bounding box center [1268, 426] width 14 height 22
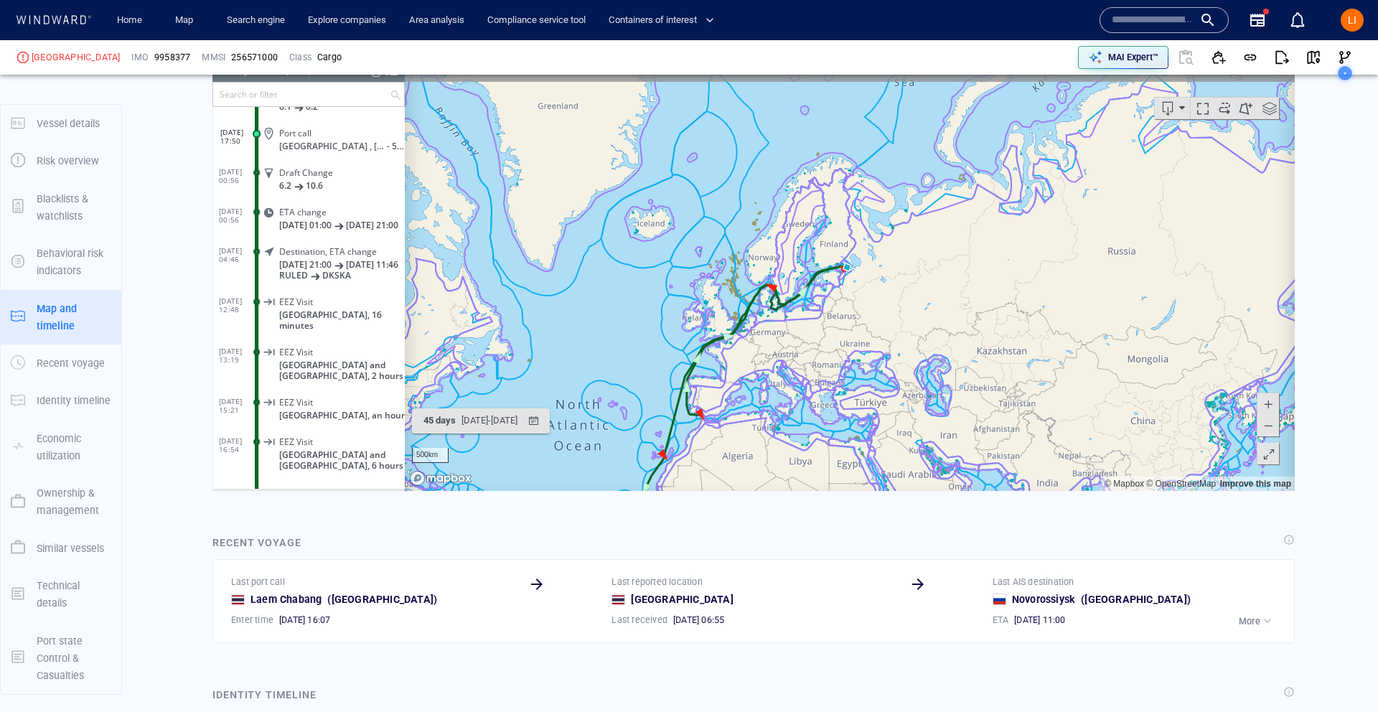
scroll to position [1317, 0]
click at [841, 270] on canvas "Map" at bounding box center [850, 269] width 890 height 445
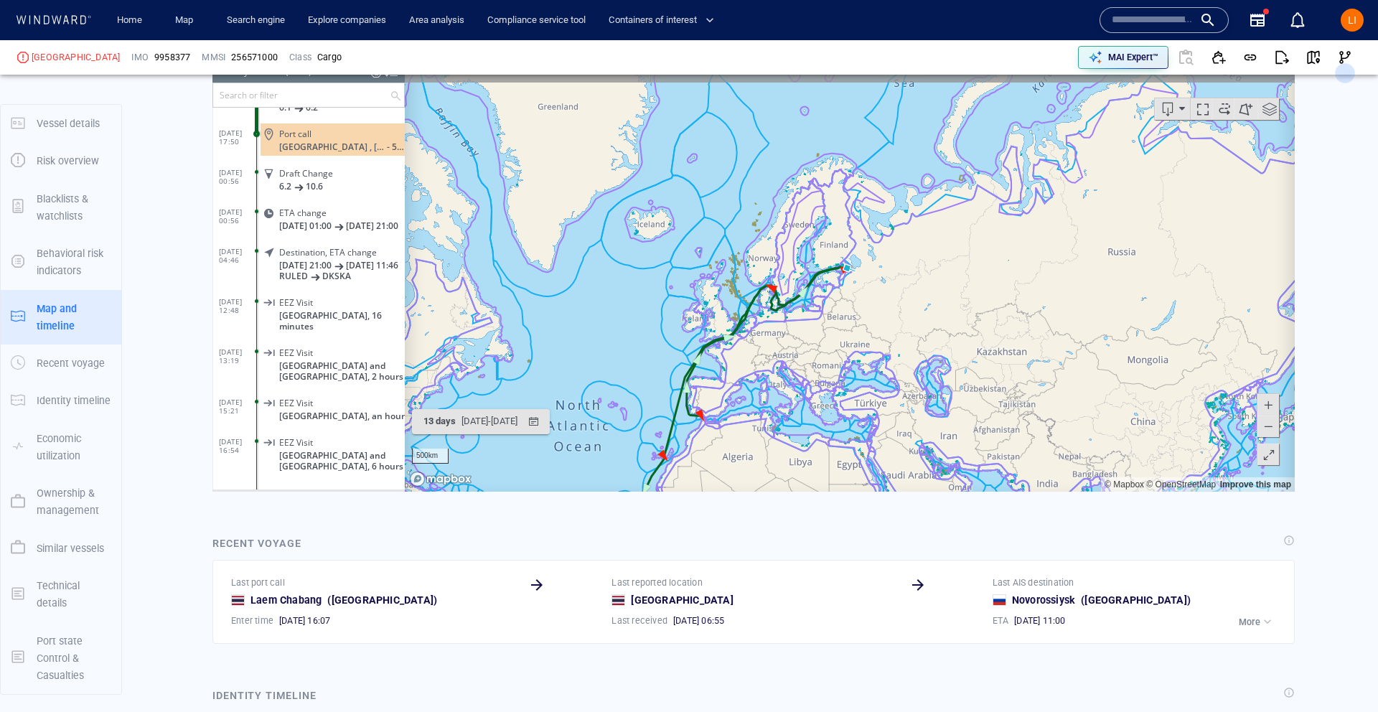
scroll to position [12675, 0]
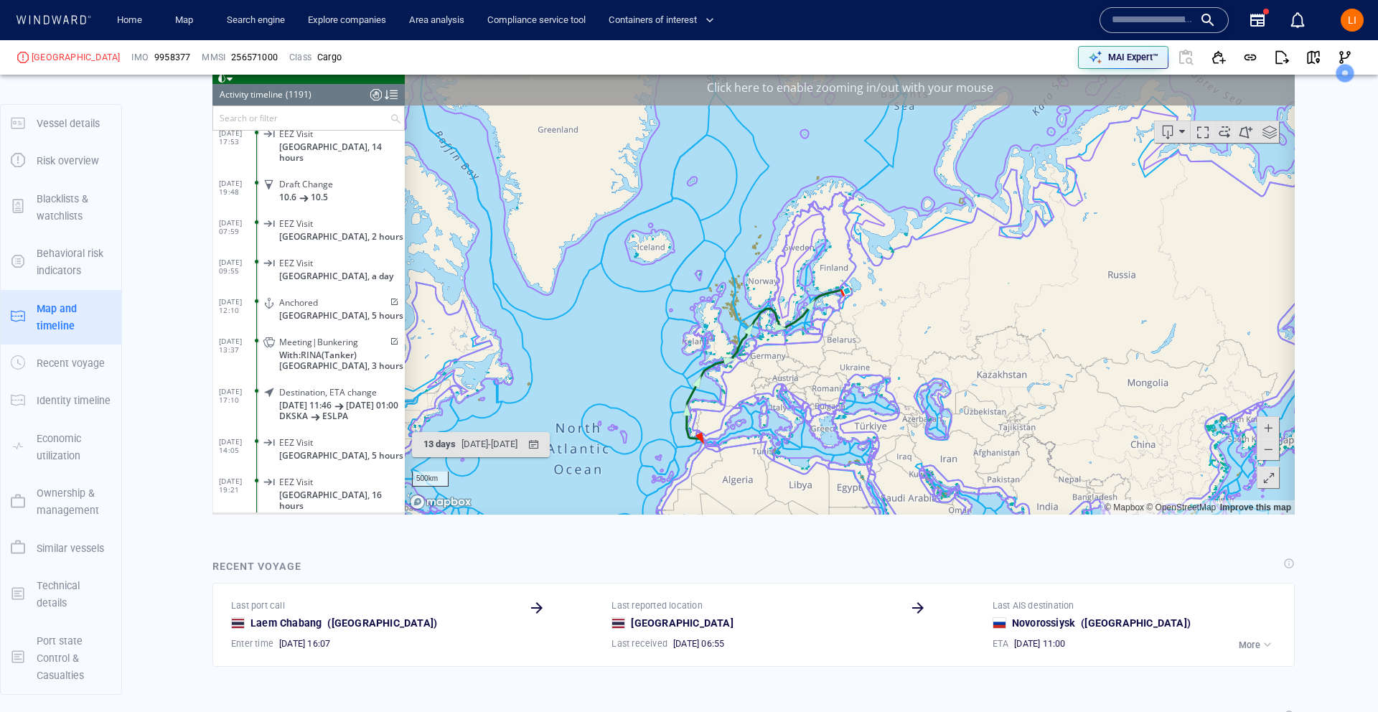
scroll to position [13483, 0]
click at [294, 355] on span "With: RINA (Tanker)" at bounding box center [318, 360] width 78 height 11
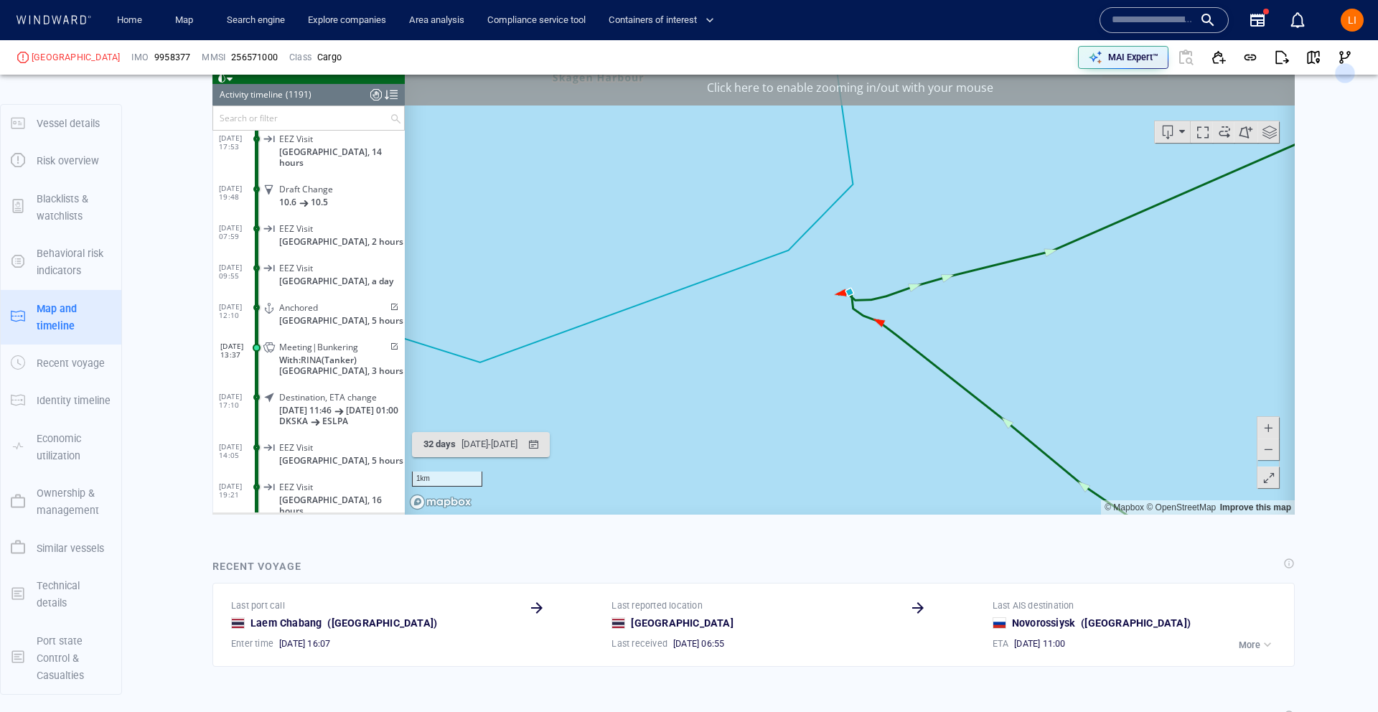
click at [387, 342] on span at bounding box center [393, 346] width 12 height 9
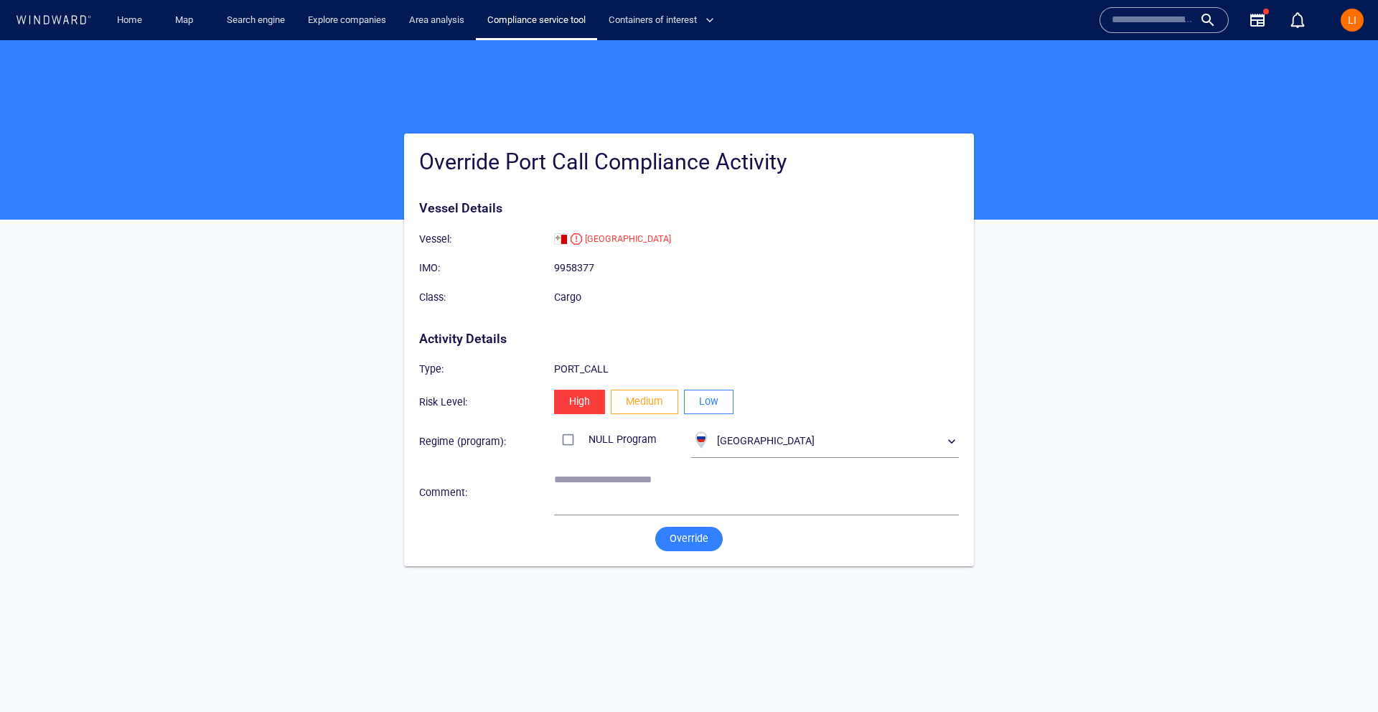
click at [721, 400] on button "Low" at bounding box center [709, 402] width 50 height 24
click at [695, 534] on span "Override" at bounding box center [689, 539] width 39 height 18
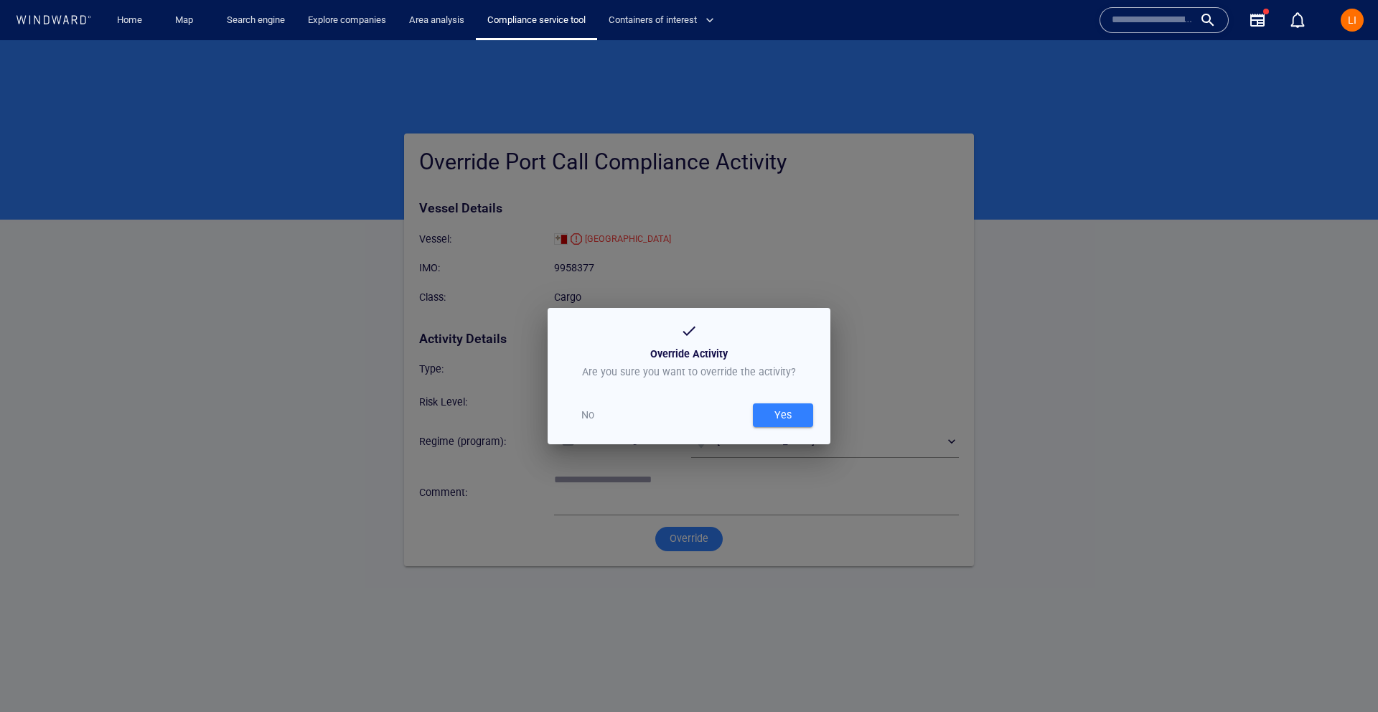
click at [781, 415] on div "Yes" at bounding box center [783, 415] width 23 height 24
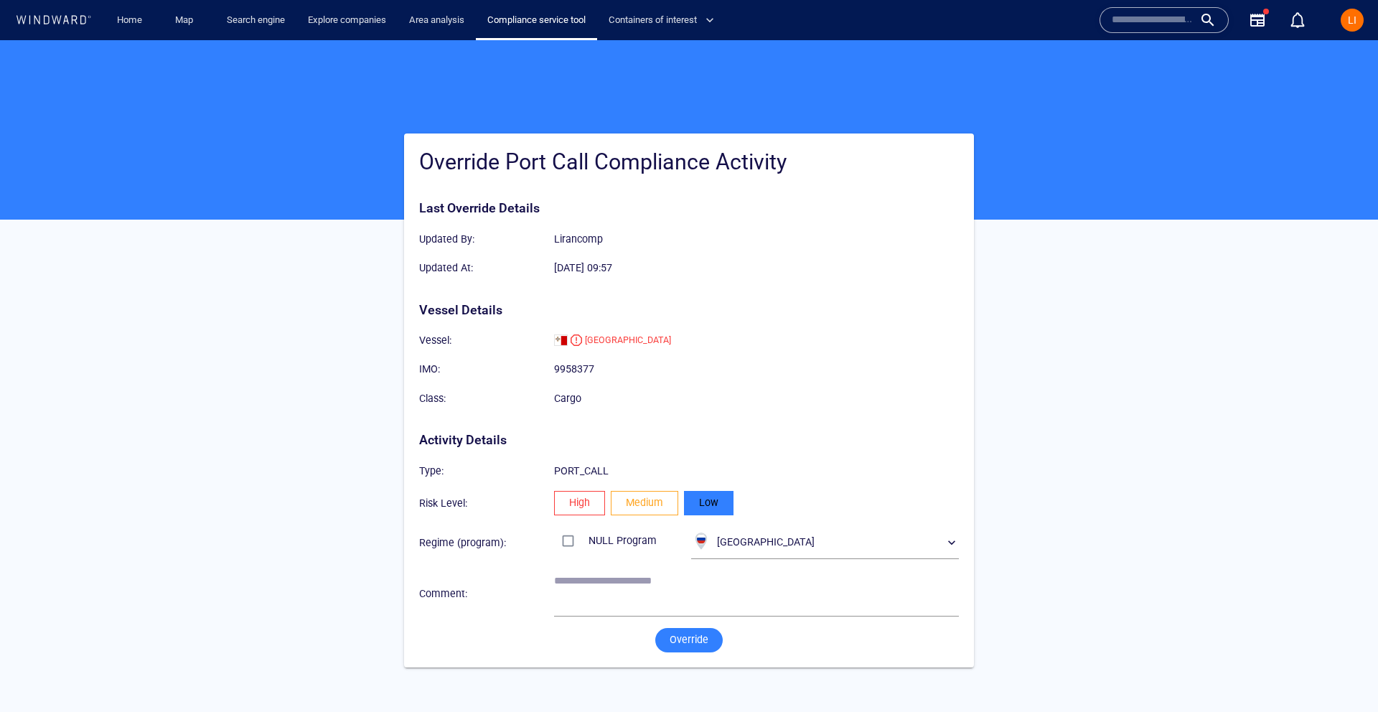
click at [686, 637] on span "Override" at bounding box center [689, 640] width 39 height 18
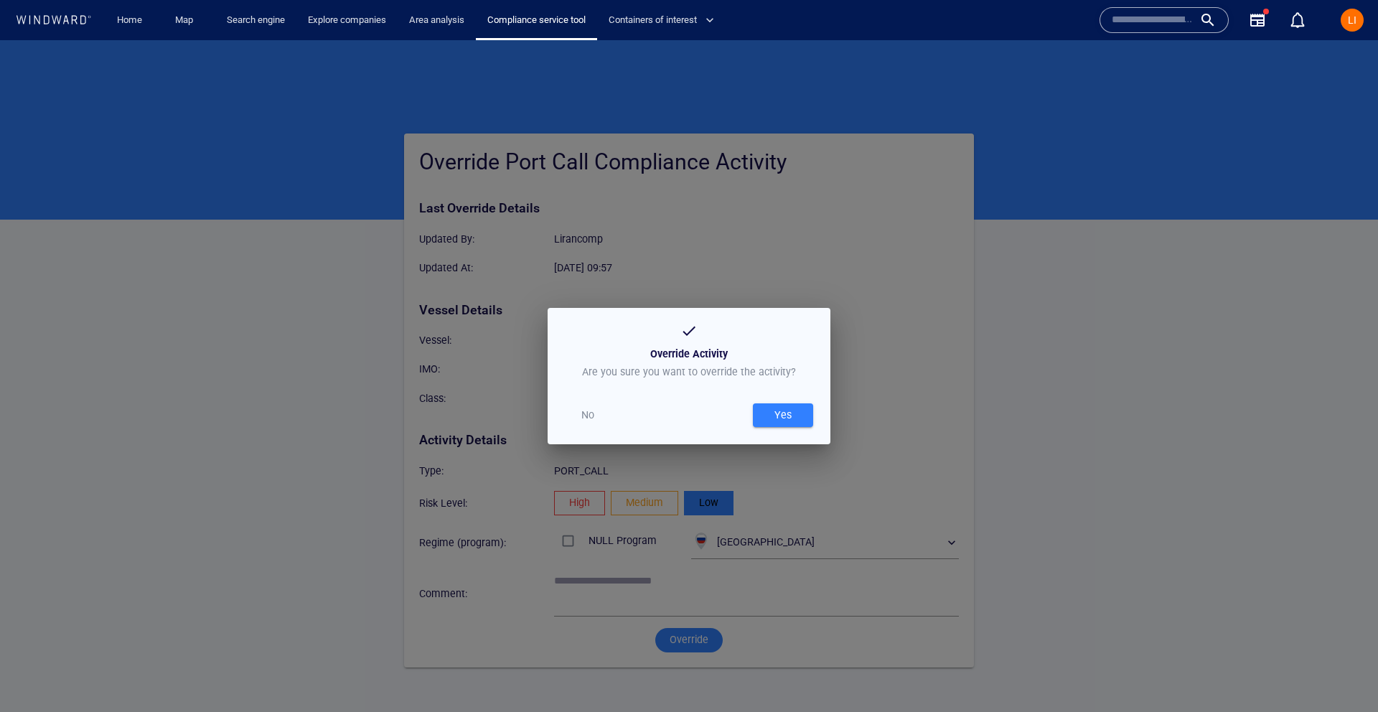
click at [783, 418] on div "Yes" at bounding box center [783, 415] width 23 height 24
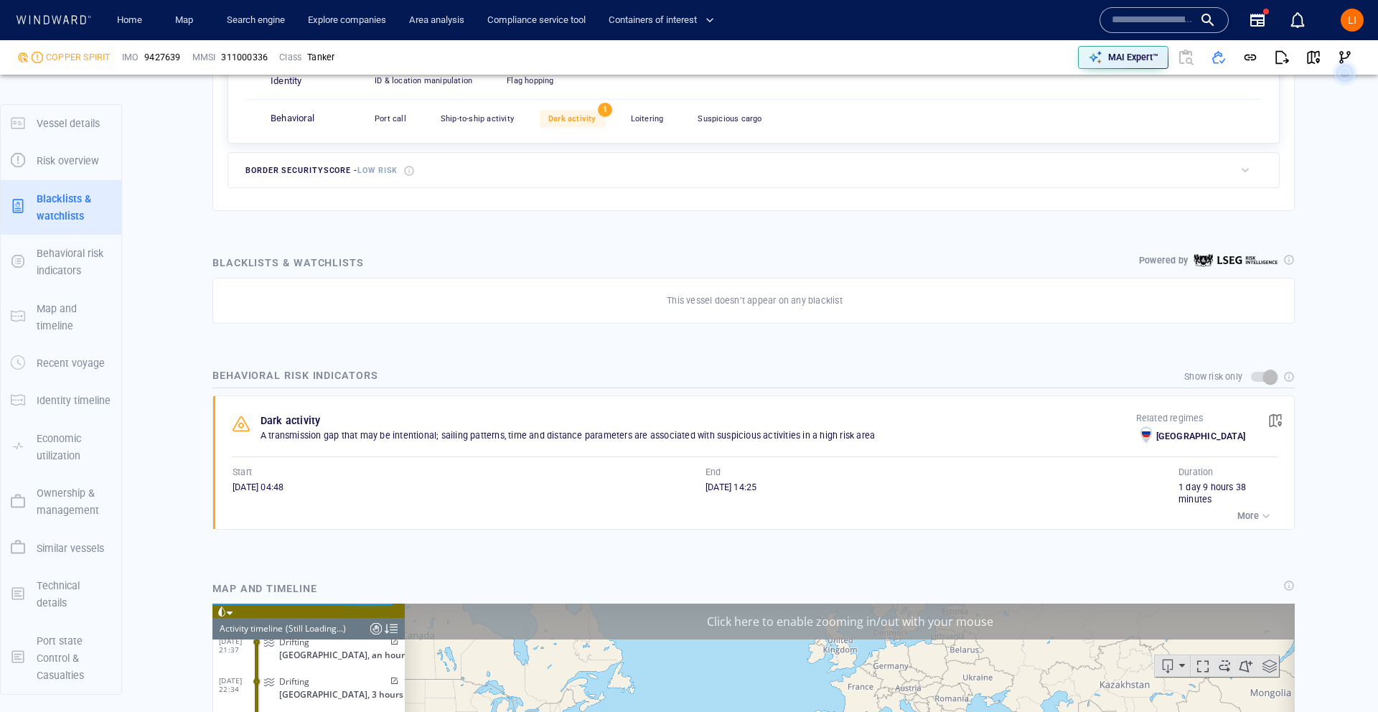
scroll to position [8097, 0]
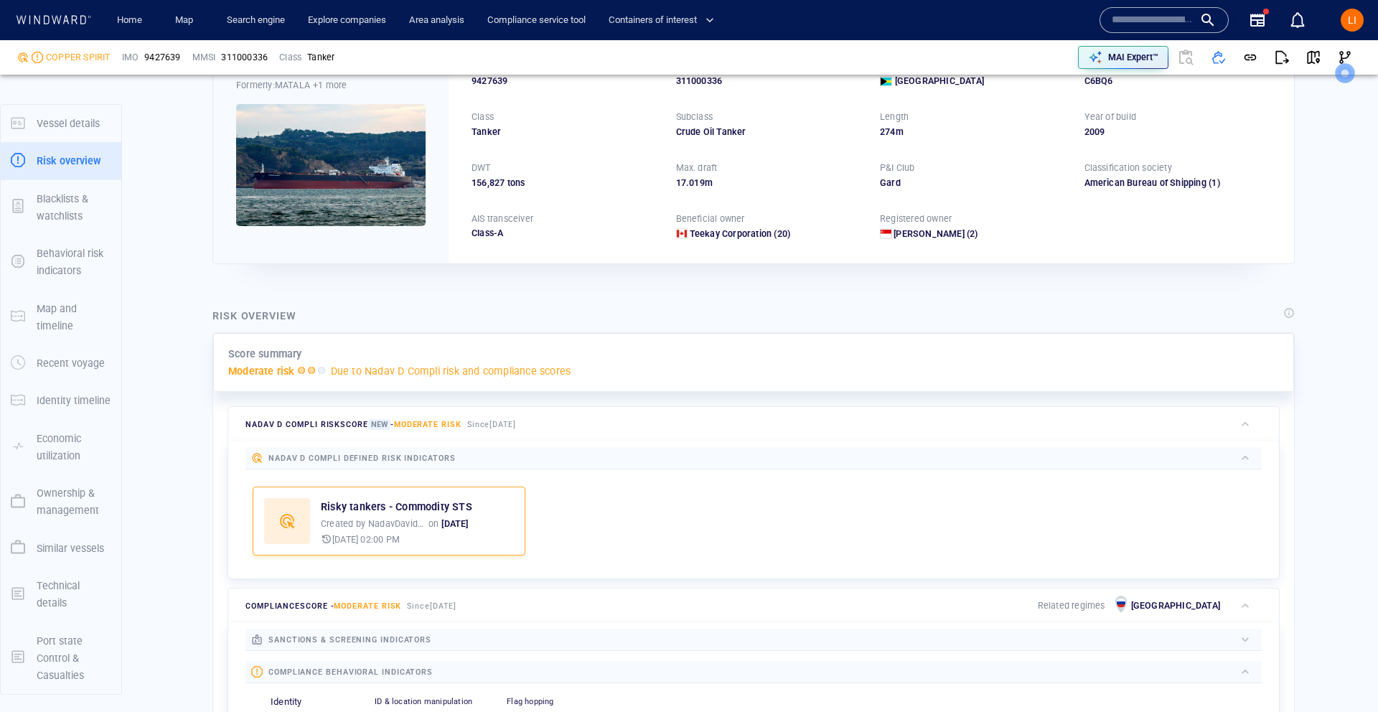
scroll to position [81, 0]
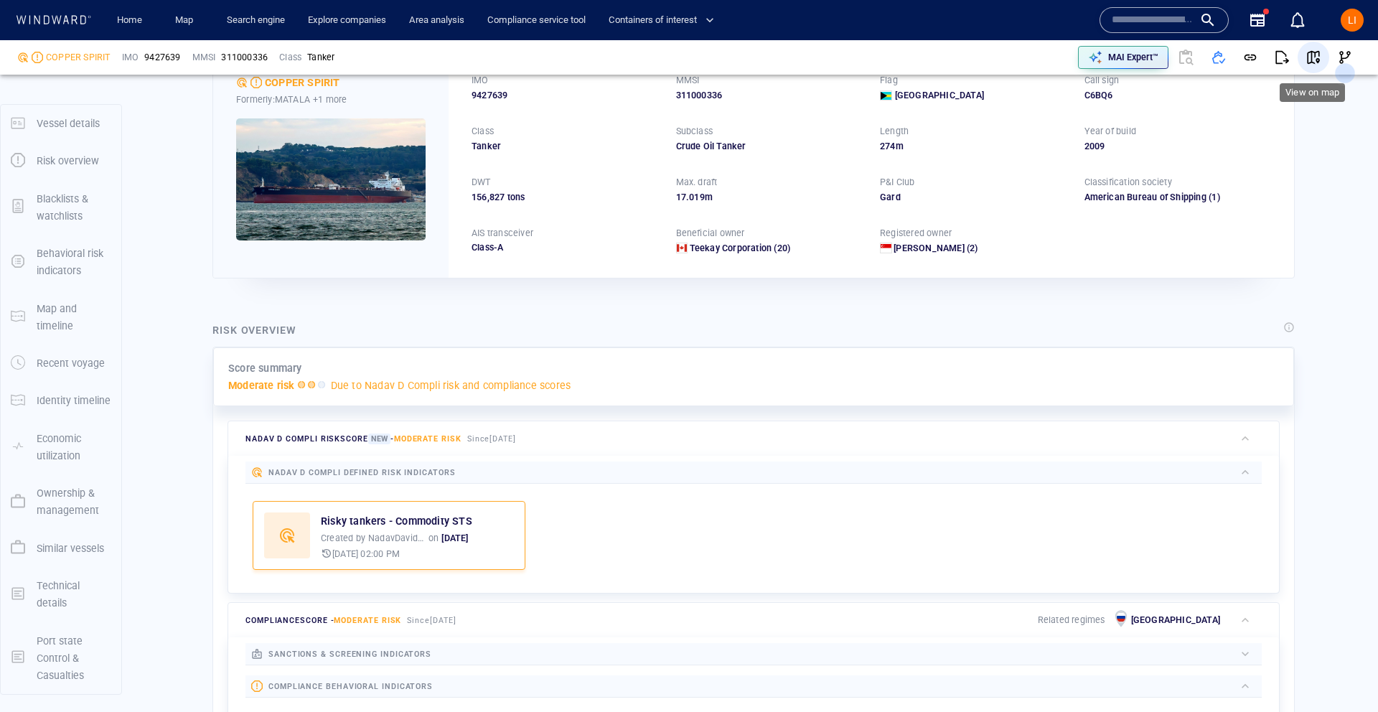
click at [1309, 59] on span "button" at bounding box center [1314, 57] width 14 height 14
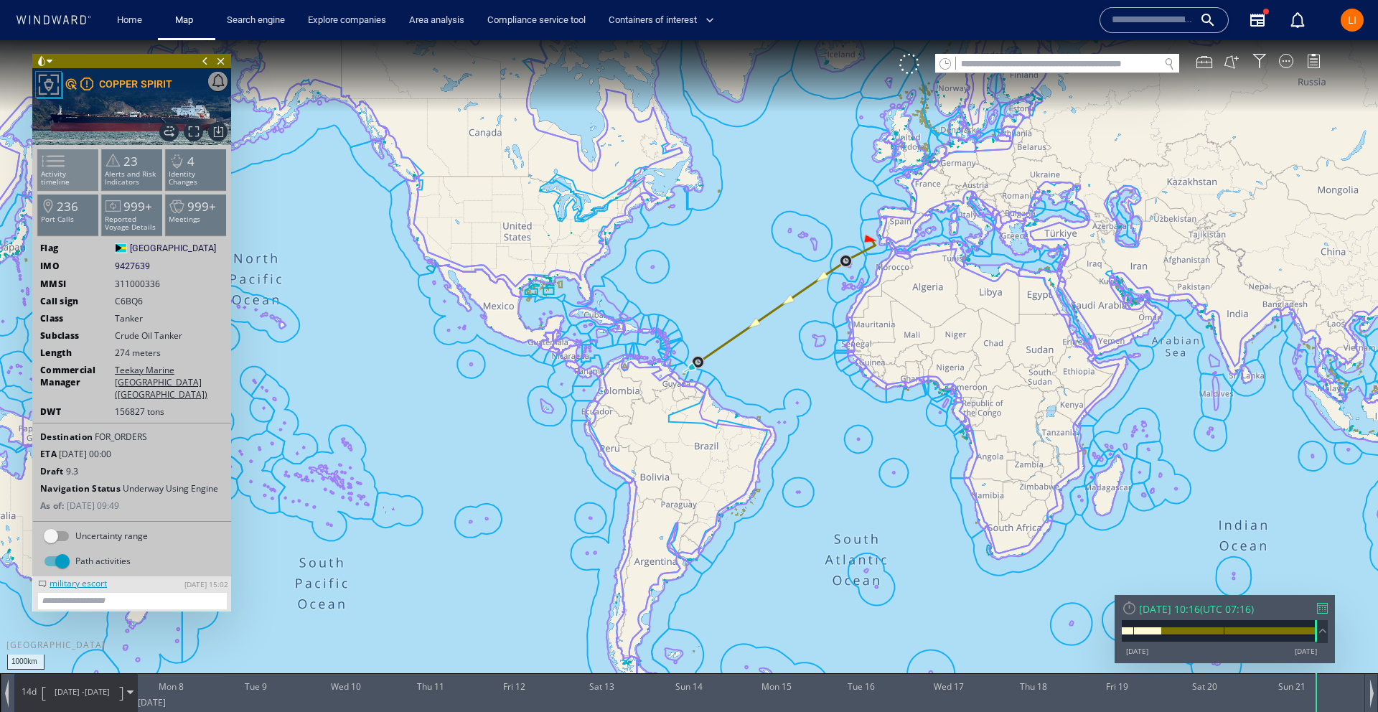
click at [68, 180] on li "Activity timeline" at bounding box center [68, 170] width 61 height 42
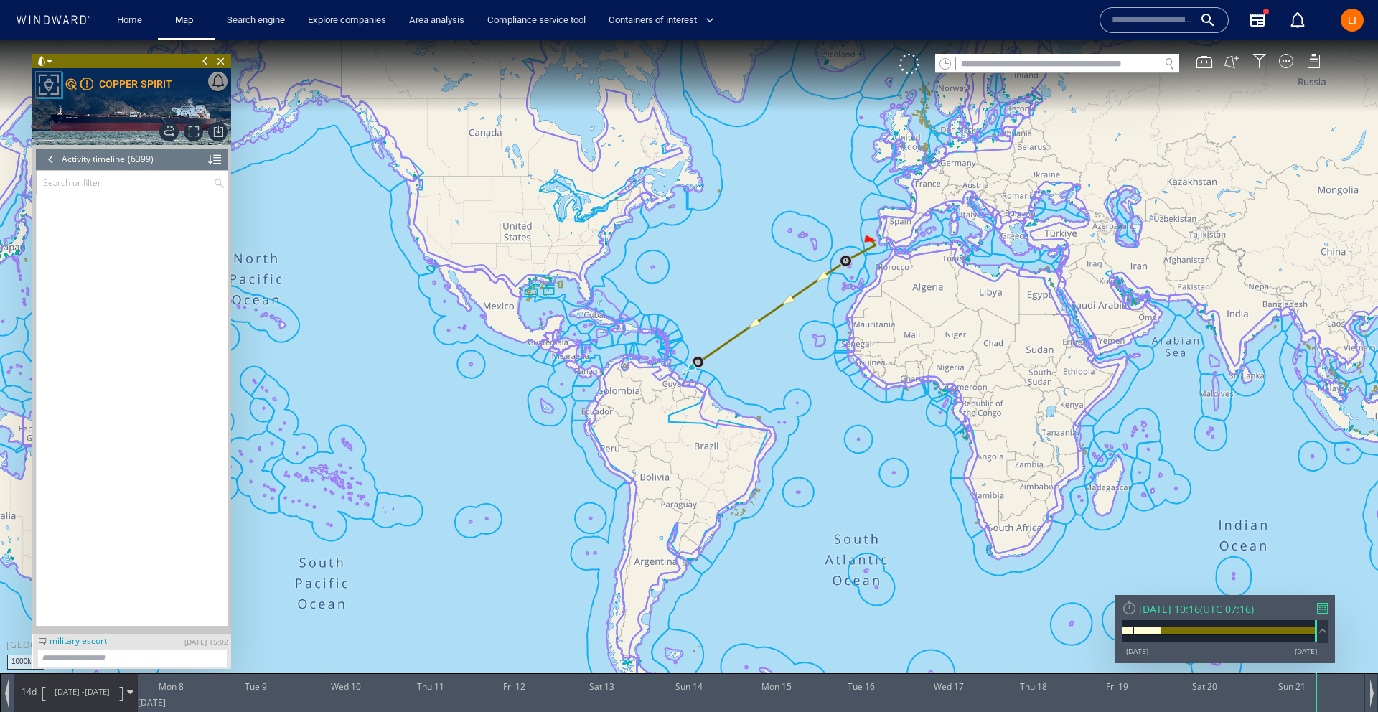
scroll to position [252250, 0]
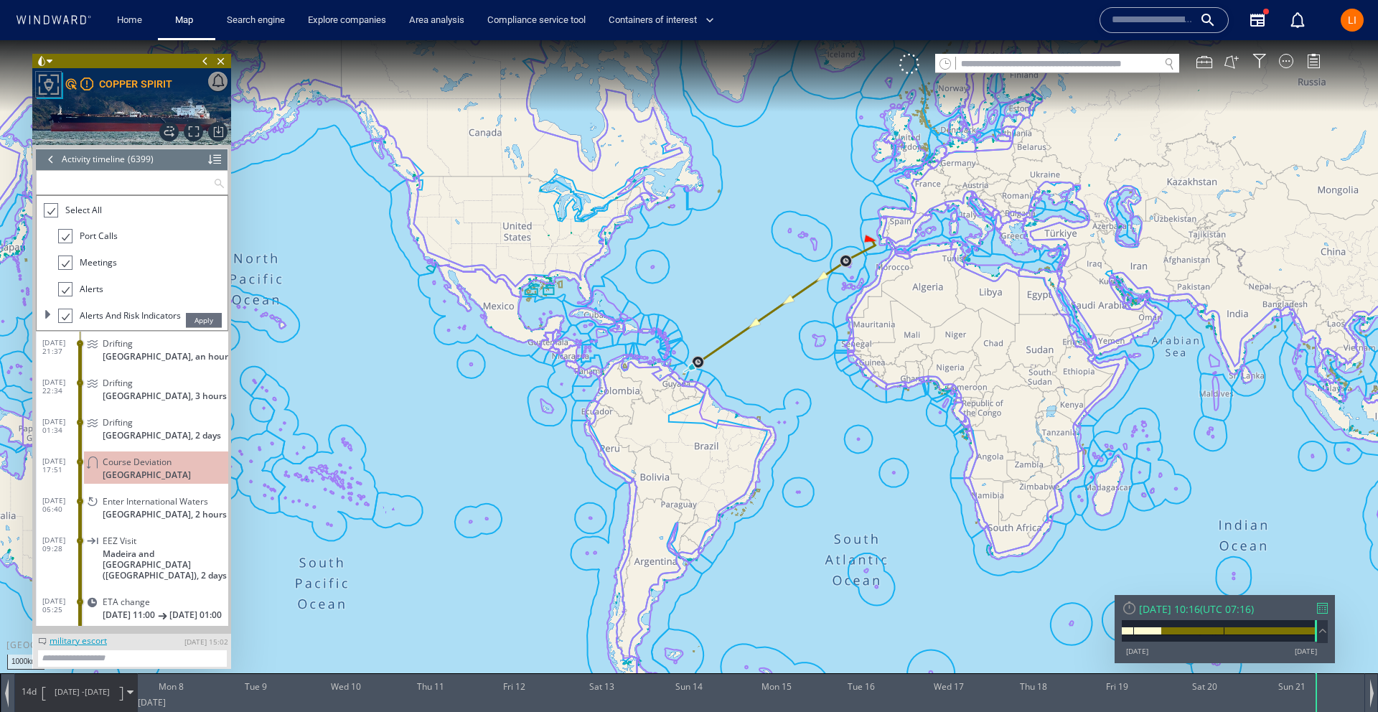
drag, startPoint x: 57, startPoint y: 185, endPoint x: 50, endPoint y: 182, distance: 7.7
click at [57, 185] on input "text" at bounding box center [125, 183] width 177 height 24
drag, startPoint x: 50, startPoint y: 214, endPoint x: 57, endPoint y: 225, distance: 13.5
click at [50, 214] on div at bounding box center [50, 210] width 14 height 17
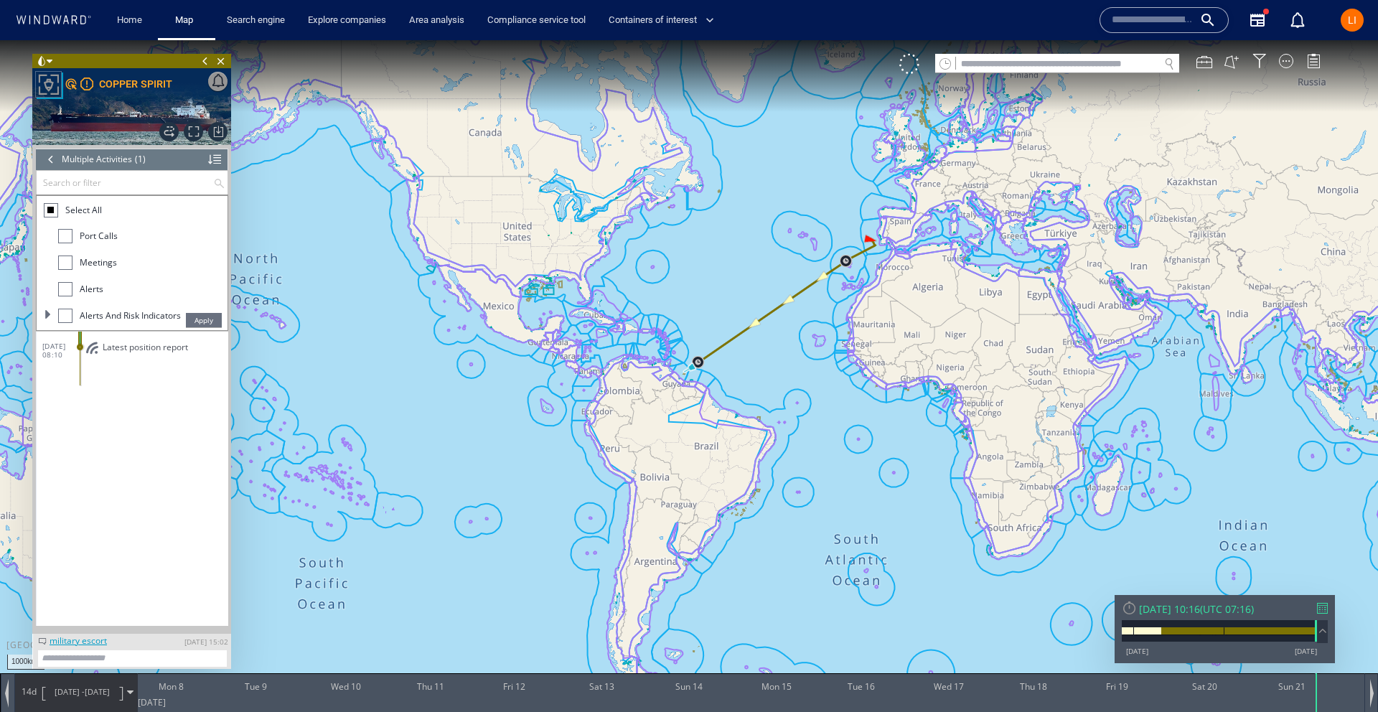
click at [62, 233] on div at bounding box center [65, 236] width 14 height 14
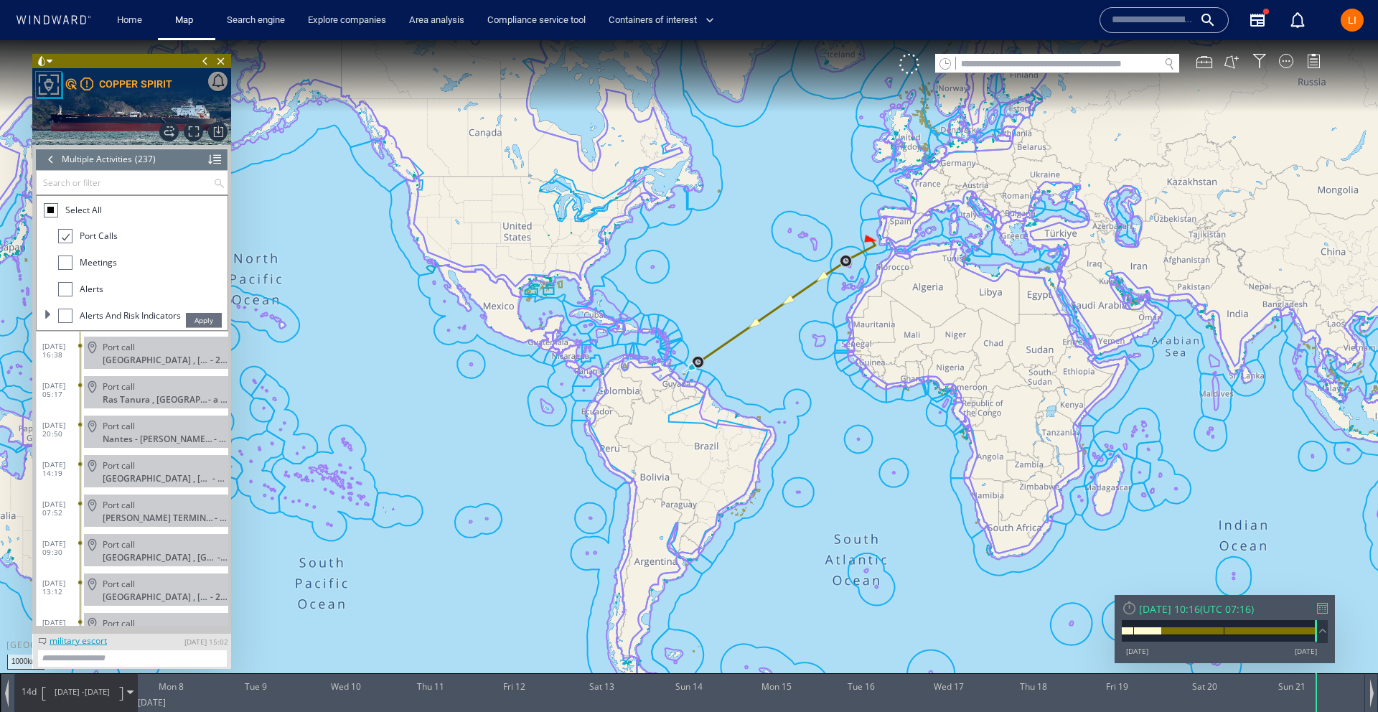
click at [198, 323] on span "Apply" at bounding box center [204, 320] width 36 height 14
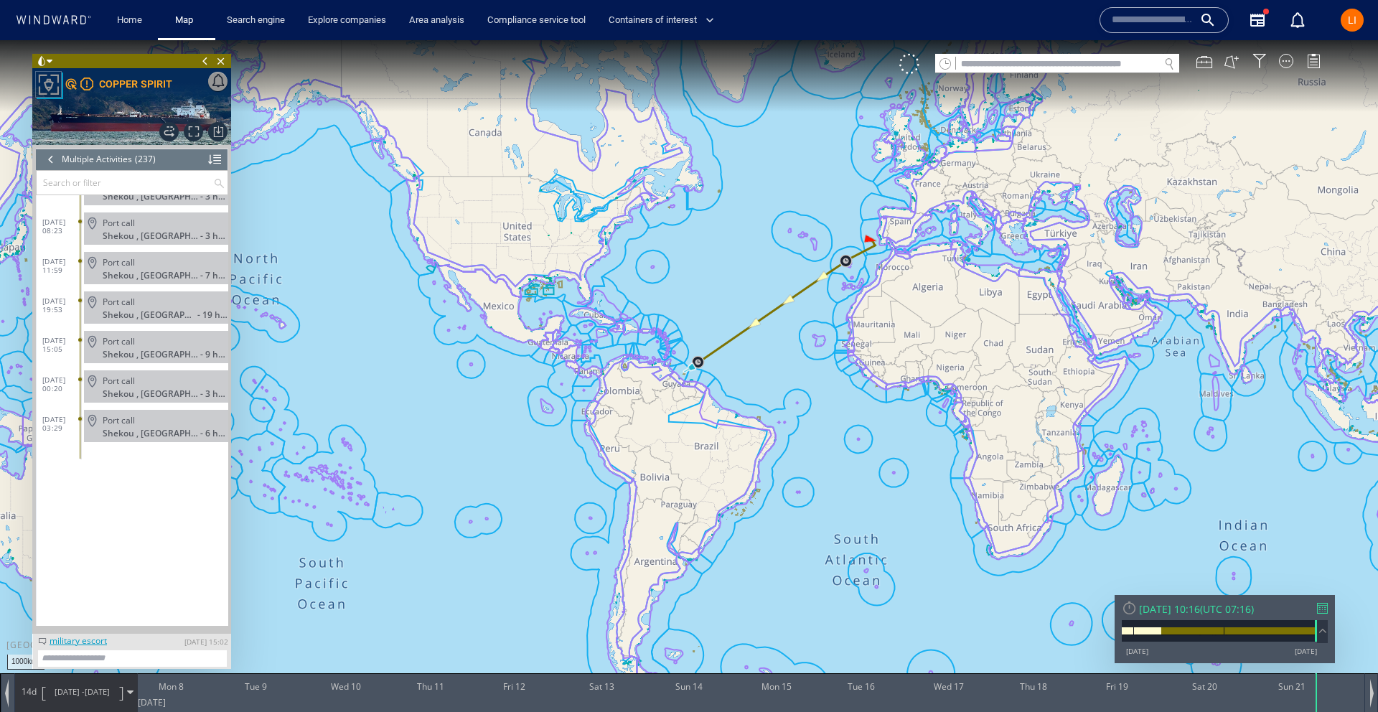
scroll to position [8630, 0]
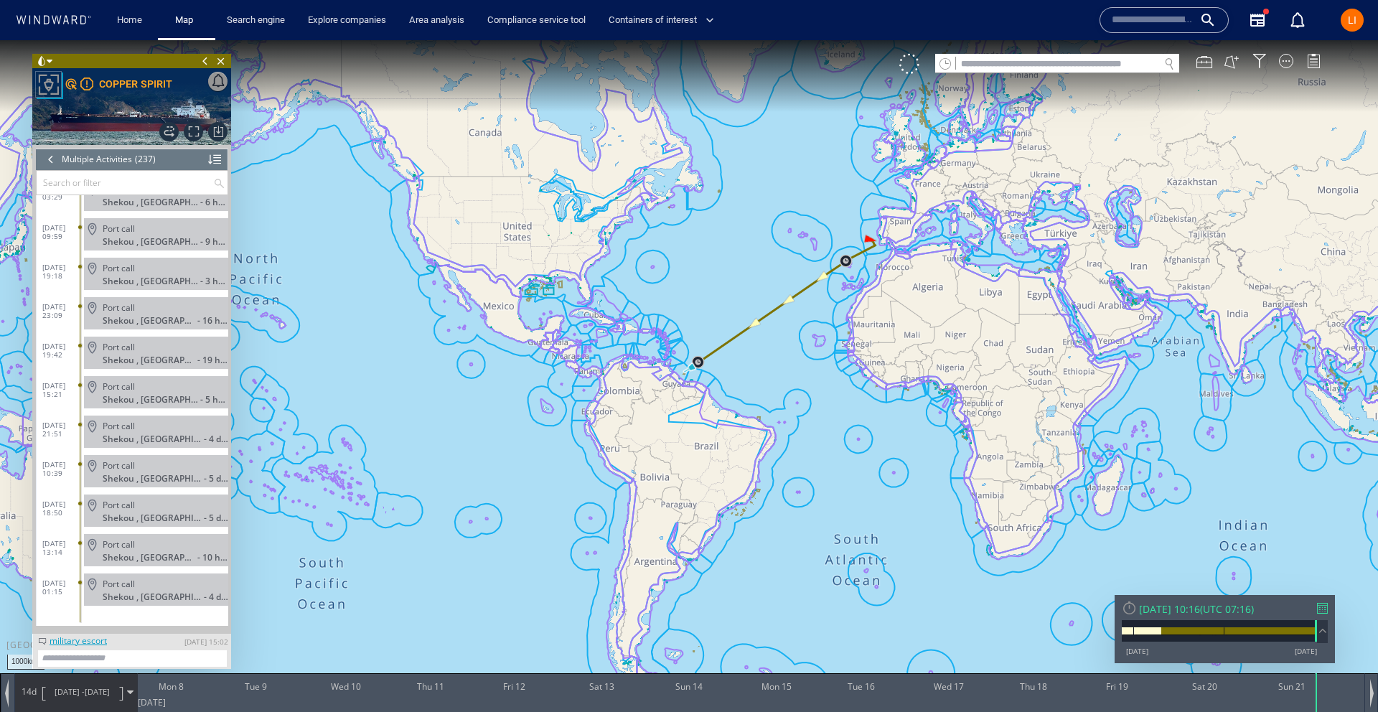
click at [103, 185] on input "text" at bounding box center [125, 183] width 177 height 24
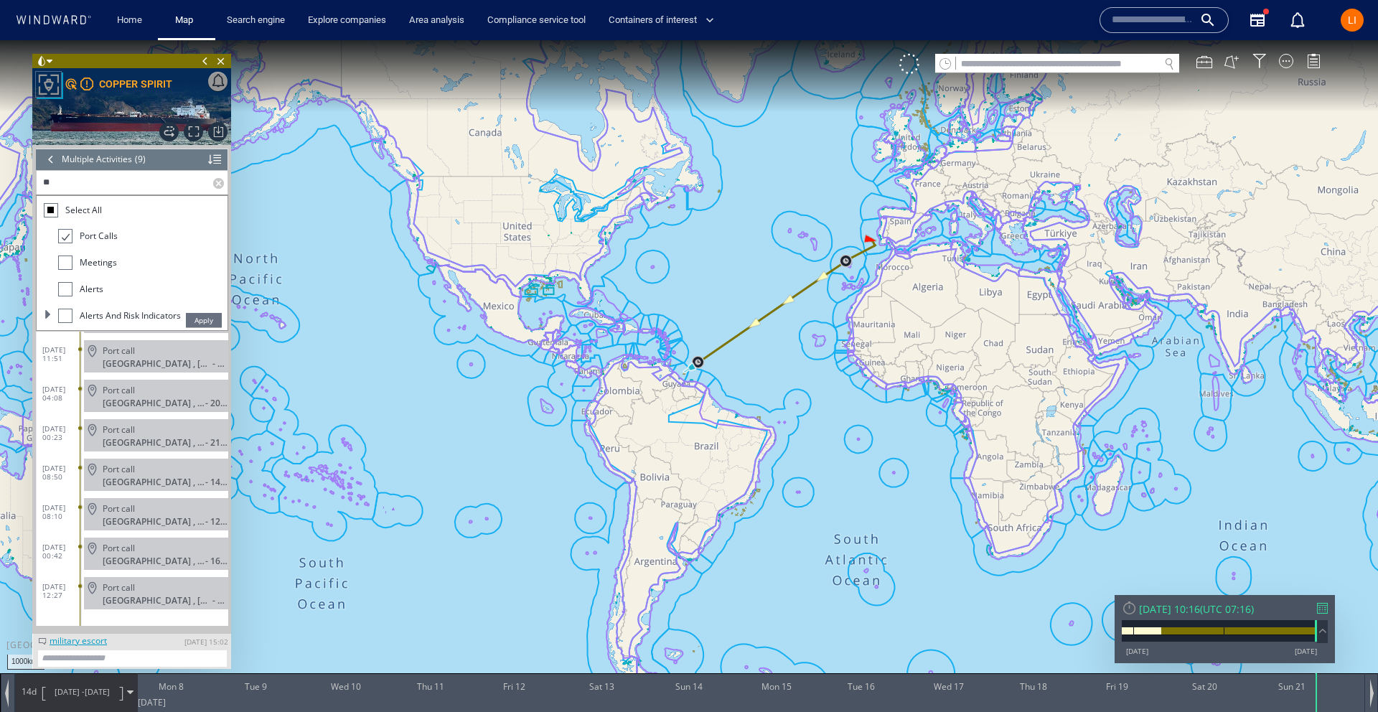
scroll to position [75, 0]
type input "***"
click at [211, 317] on span "Apply" at bounding box center [204, 320] width 36 height 14
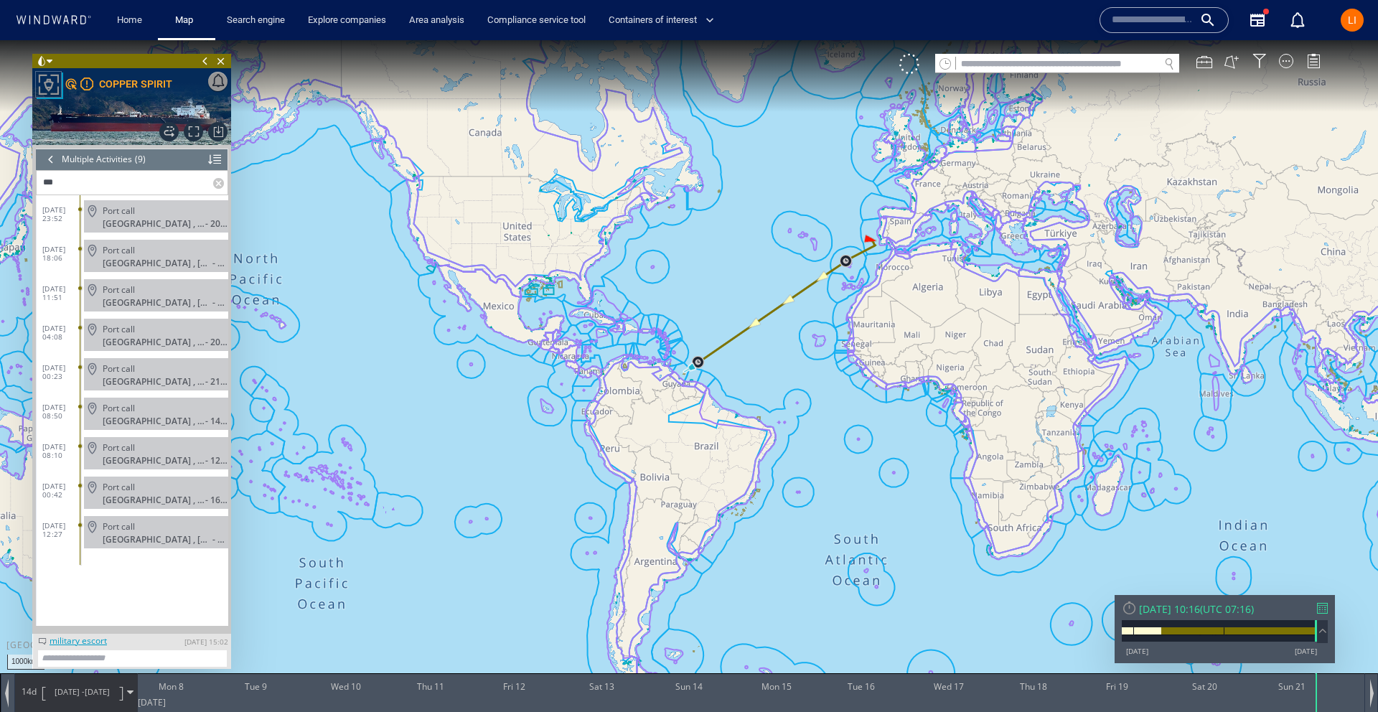
scroll to position [0, 0]
click at [141, 528] on div "Port call" at bounding box center [163, 526] width 120 height 11
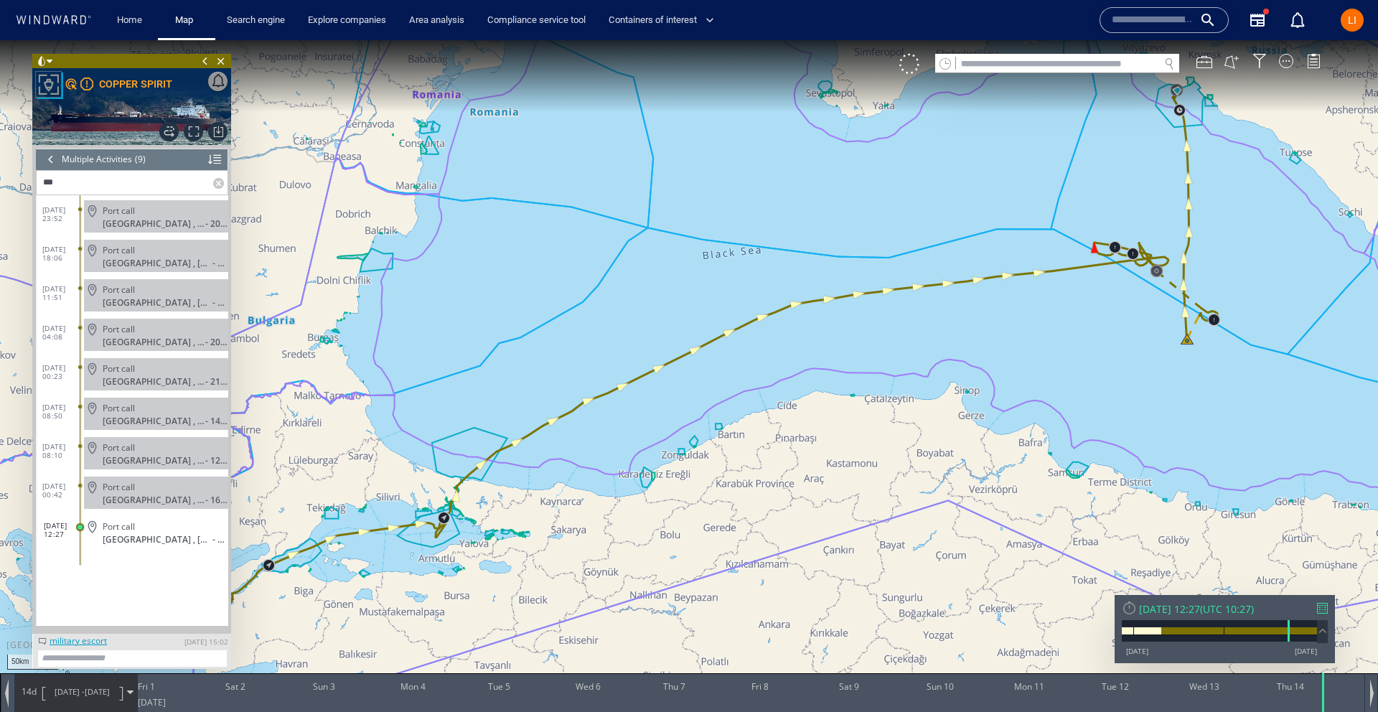
drag, startPoint x: 979, startPoint y: 215, endPoint x: 835, endPoint y: 313, distance: 174.6
click at [826, 324] on canvas "Map" at bounding box center [689, 369] width 1378 height 658
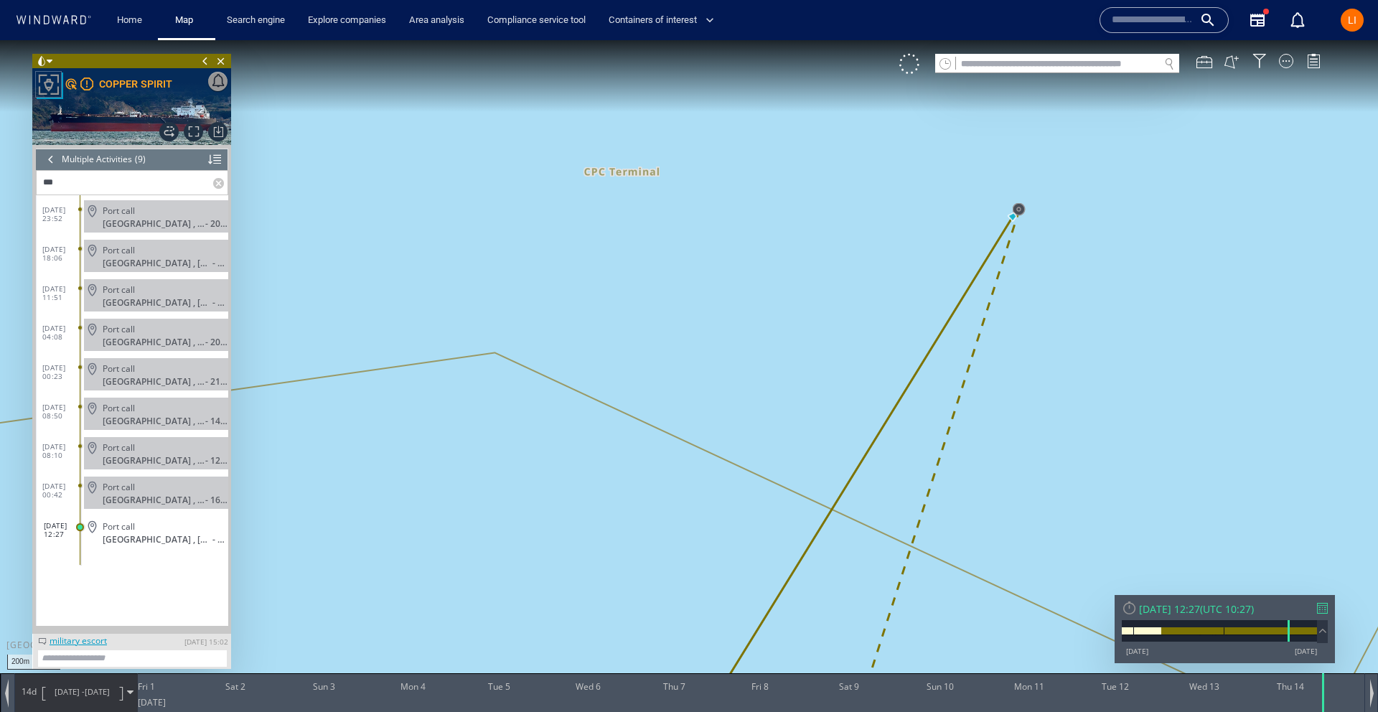
drag, startPoint x: 1152, startPoint y: 196, endPoint x: 990, endPoint y: 260, distance: 173.7
click at [982, 264] on canvas "Map" at bounding box center [689, 369] width 1378 height 658
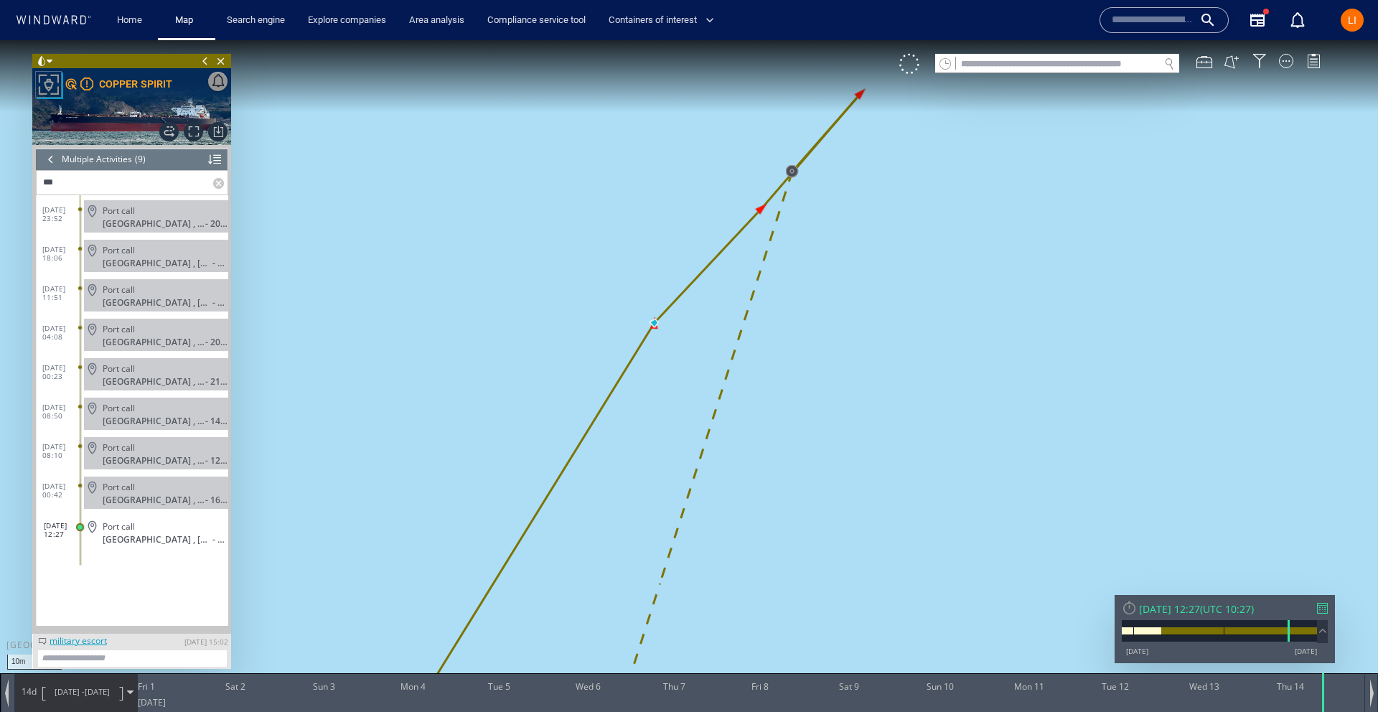
click at [45, 162] on div at bounding box center [51, 160] width 16 height 22
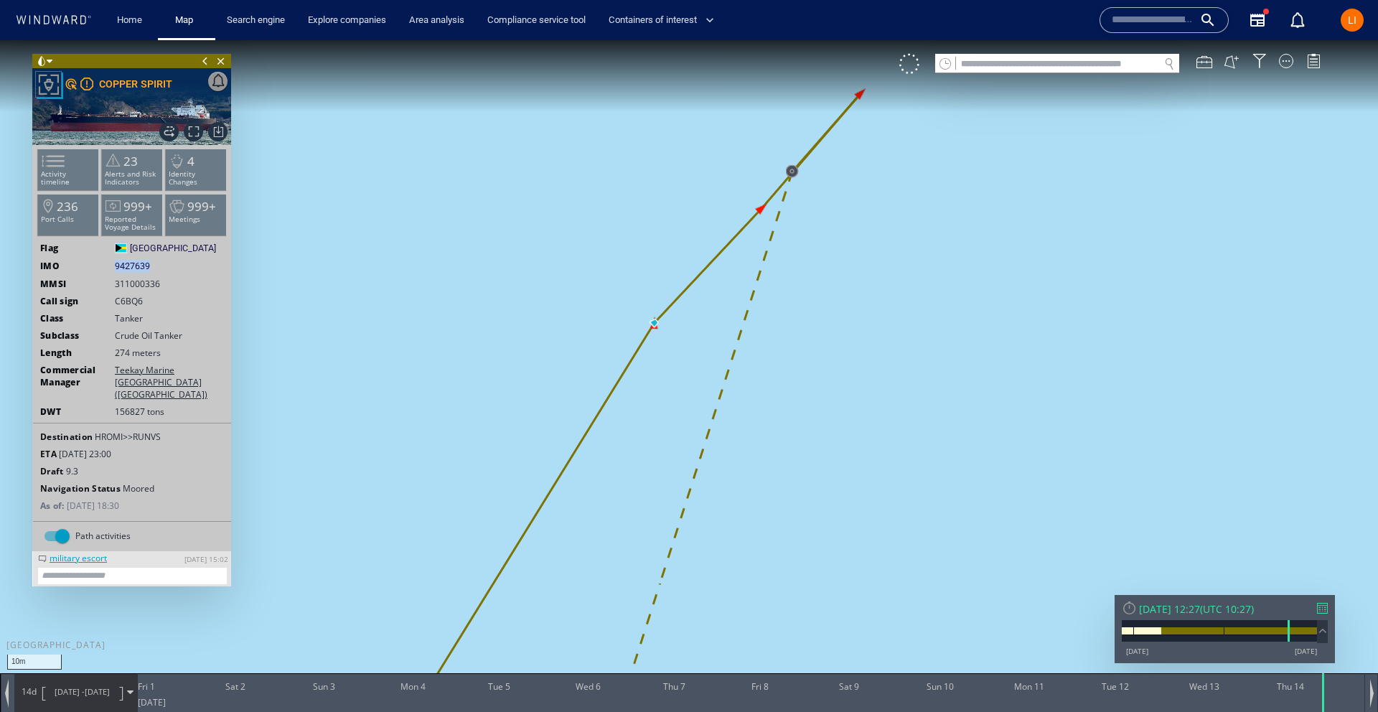
drag, startPoint x: 119, startPoint y: 266, endPoint x: 108, endPoint y: 266, distance: 11.5
click at [108, 266] on div "IMO 9427639 9427639" at bounding box center [132, 266] width 198 height 13
copy div "9427639"
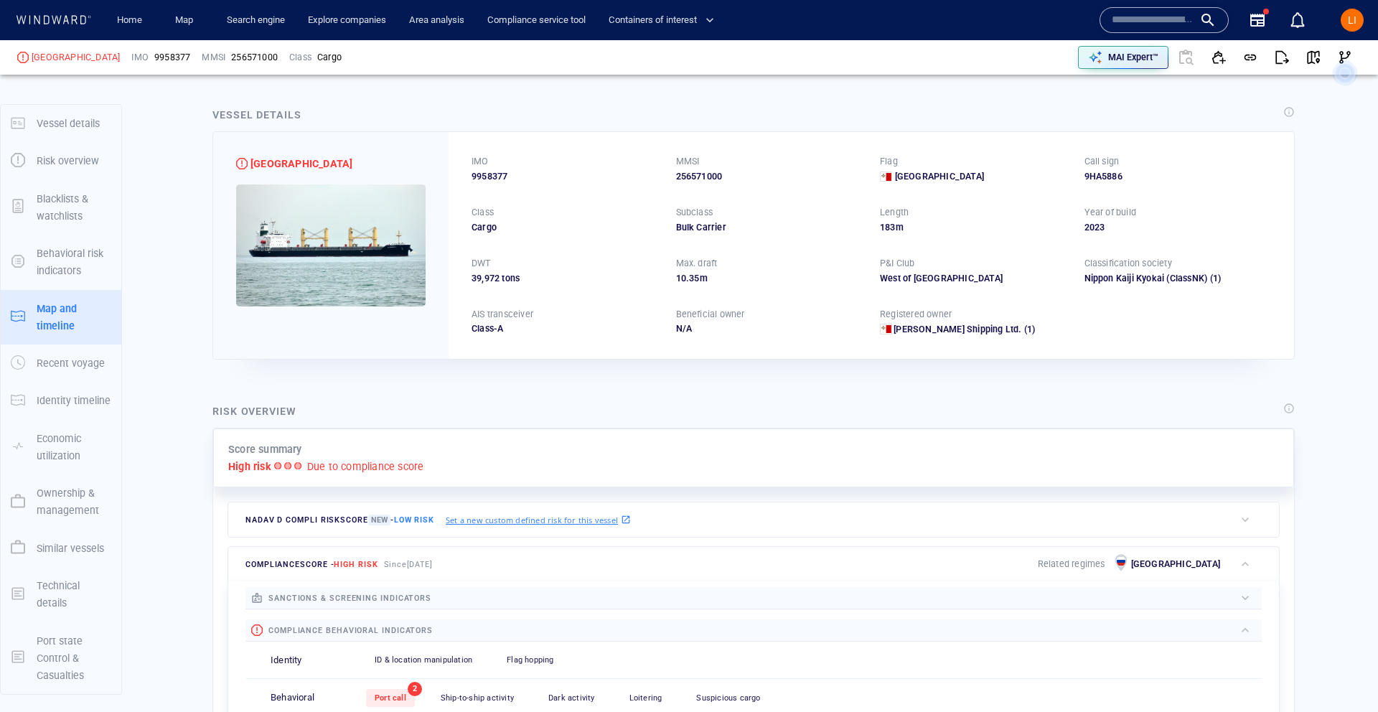
click at [1140, 19] on input "text" at bounding box center [1153, 20] width 82 height 22
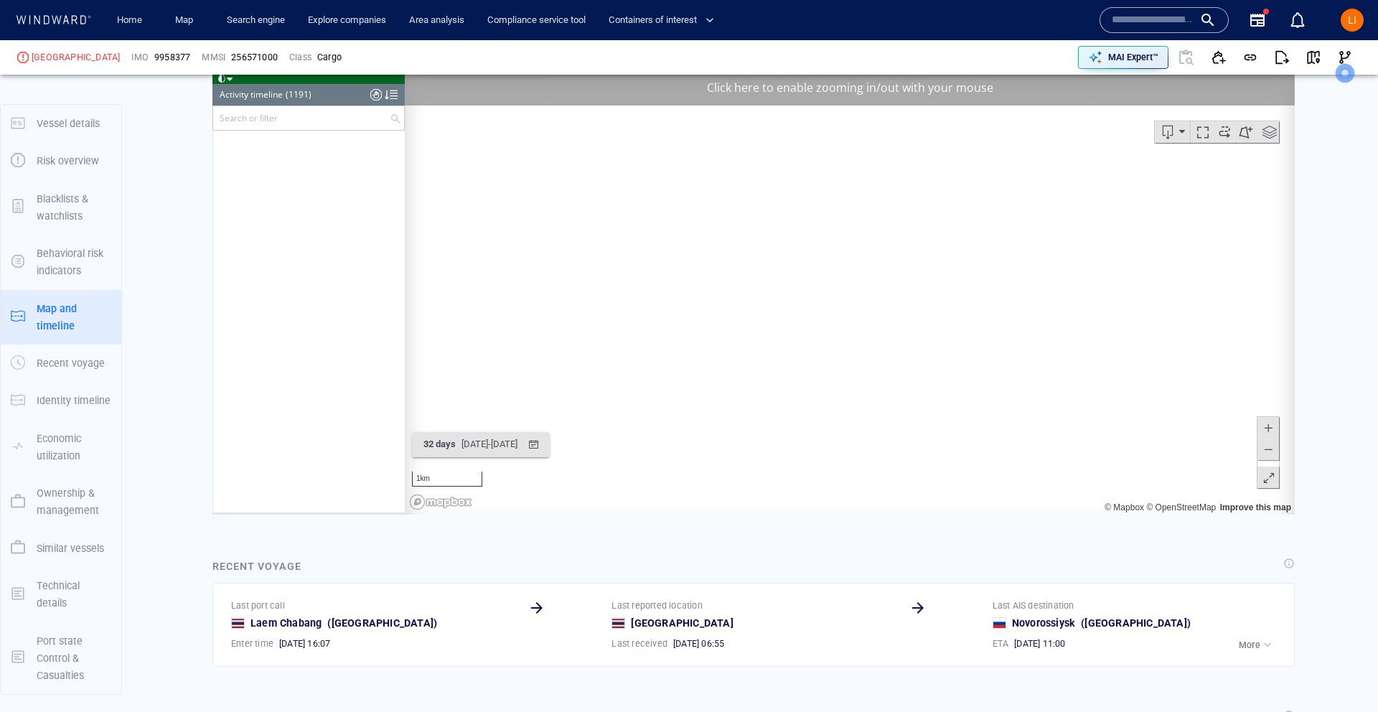
scroll to position [13483, 0]
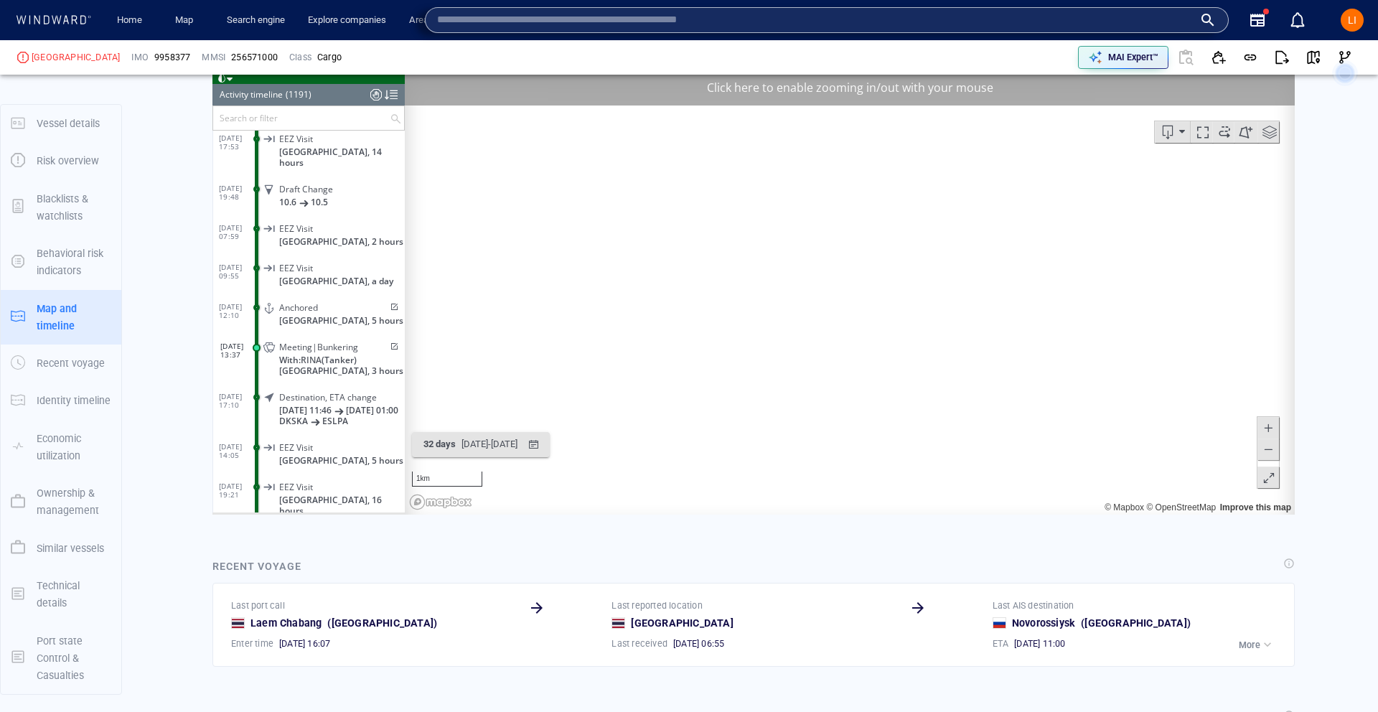
paste input "*******"
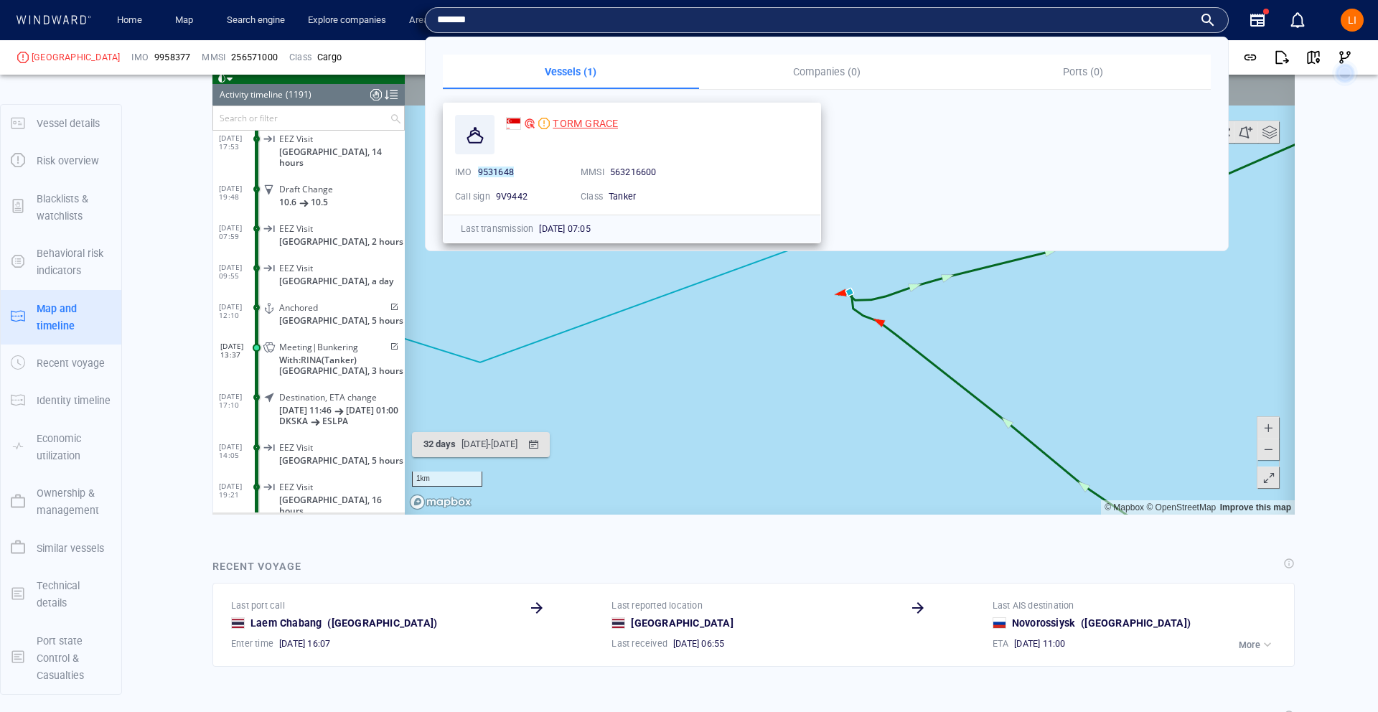
type input "*******"
click at [568, 122] on span "TORM GRACE" at bounding box center [585, 123] width 65 height 11
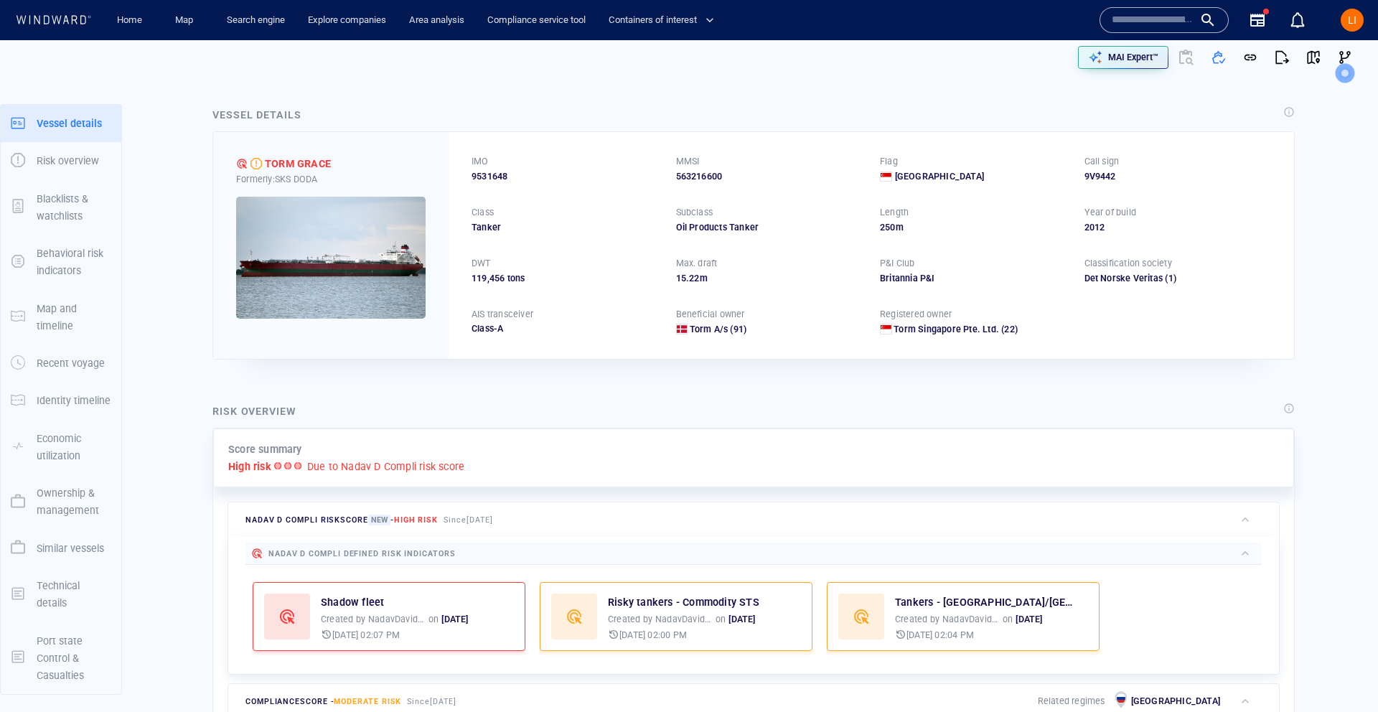
click at [1171, 17] on input "text" at bounding box center [1153, 20] width 82 height 22
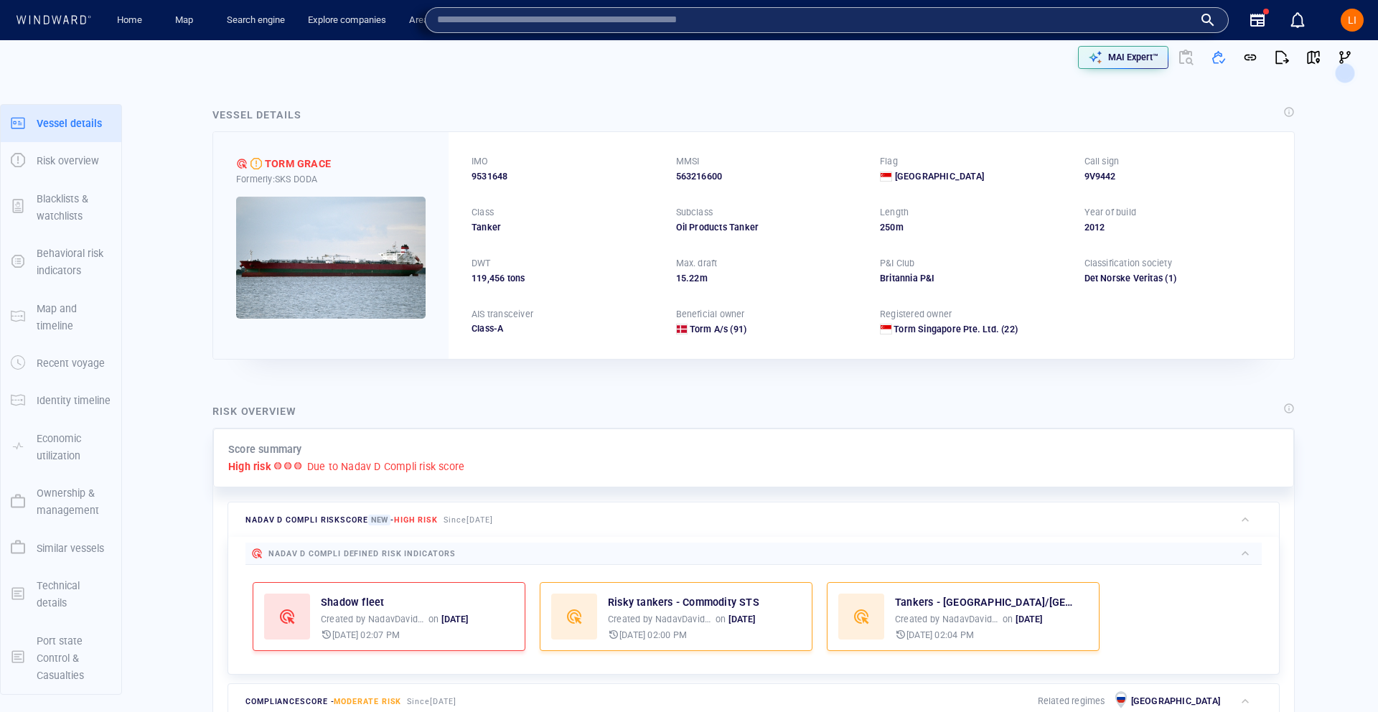
paste input "*******"
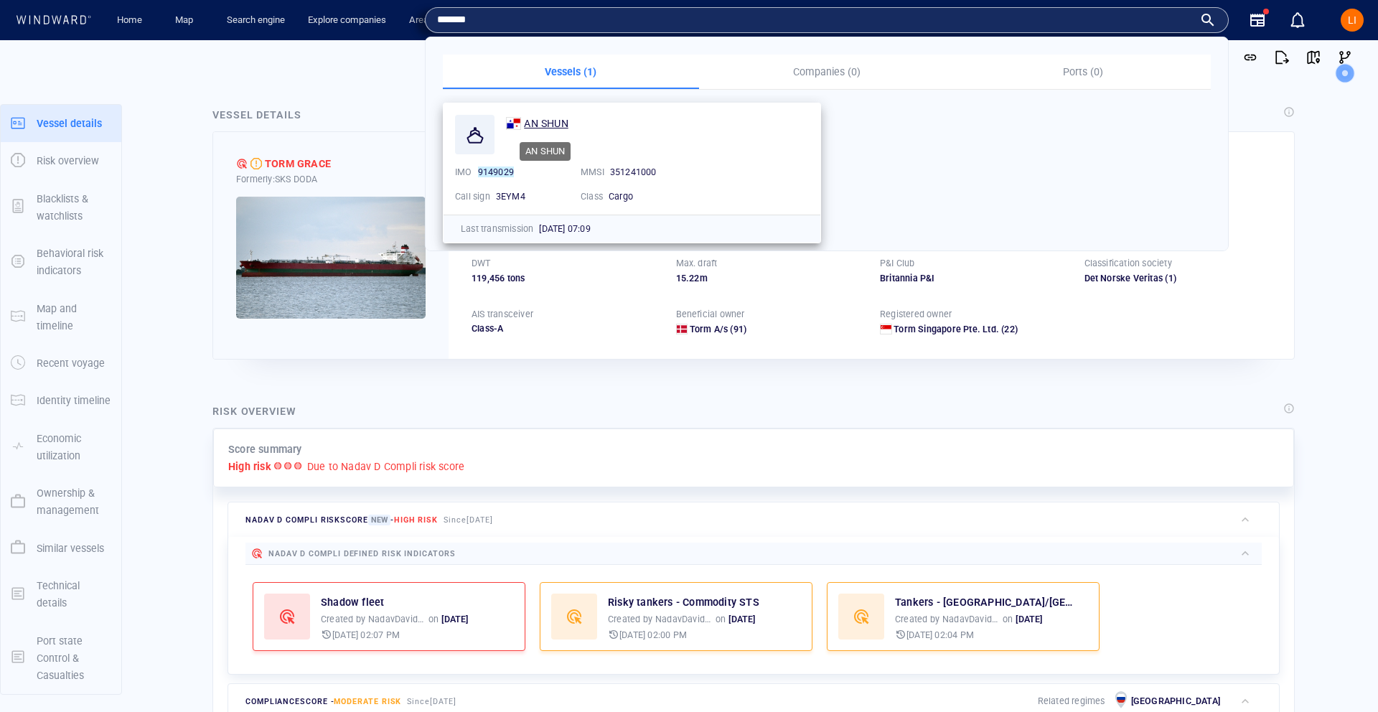
type input "*******"
click at [531, 125] on span "AN SHUN" at bounding box center [546, 123] width 44 height 11
